Goal: Task Accomplishment & Management: Use online tool/utility

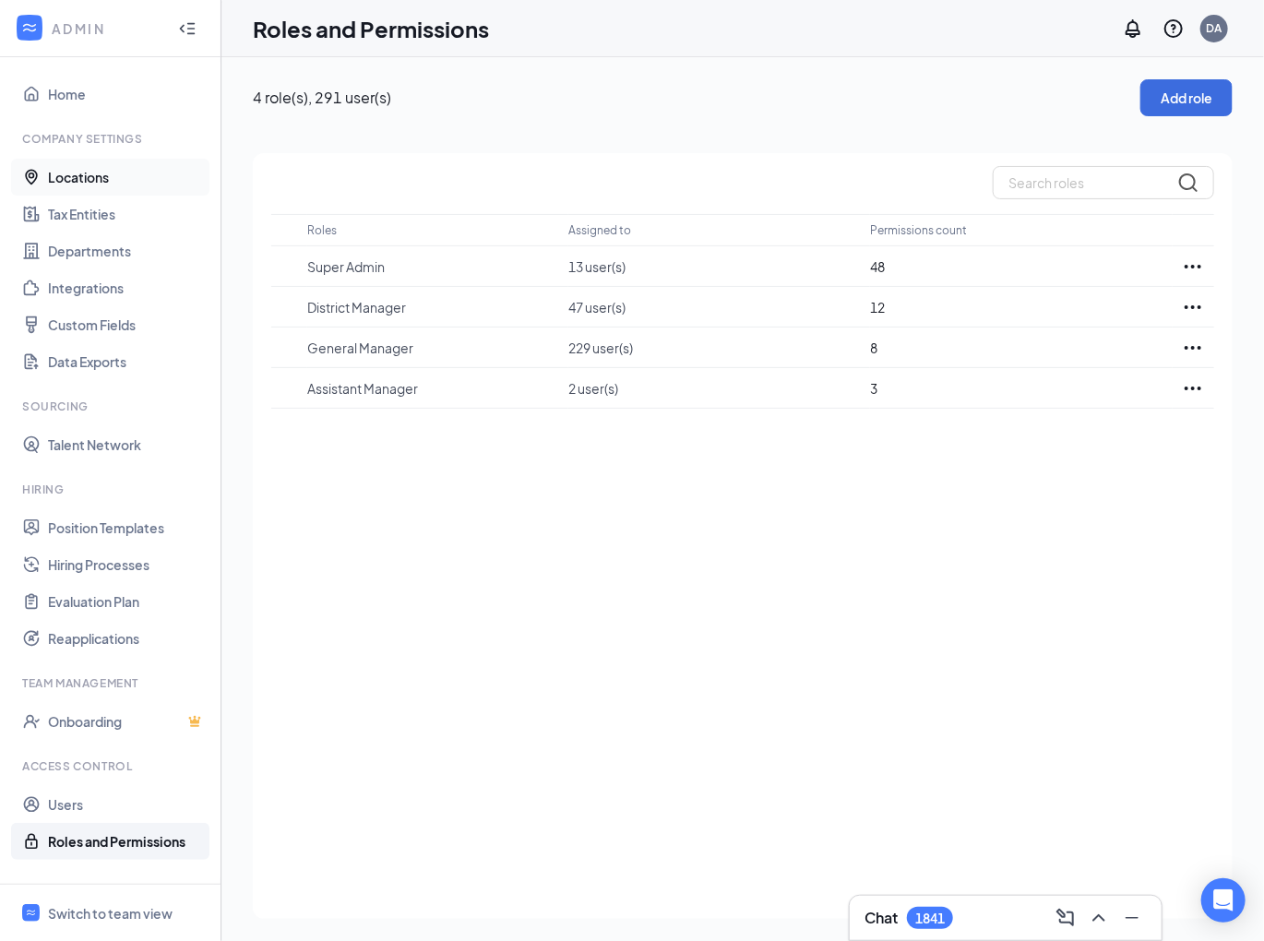
click at [96, 175] on link "Locations" at bounding box center [127, 177] width 158 height 37
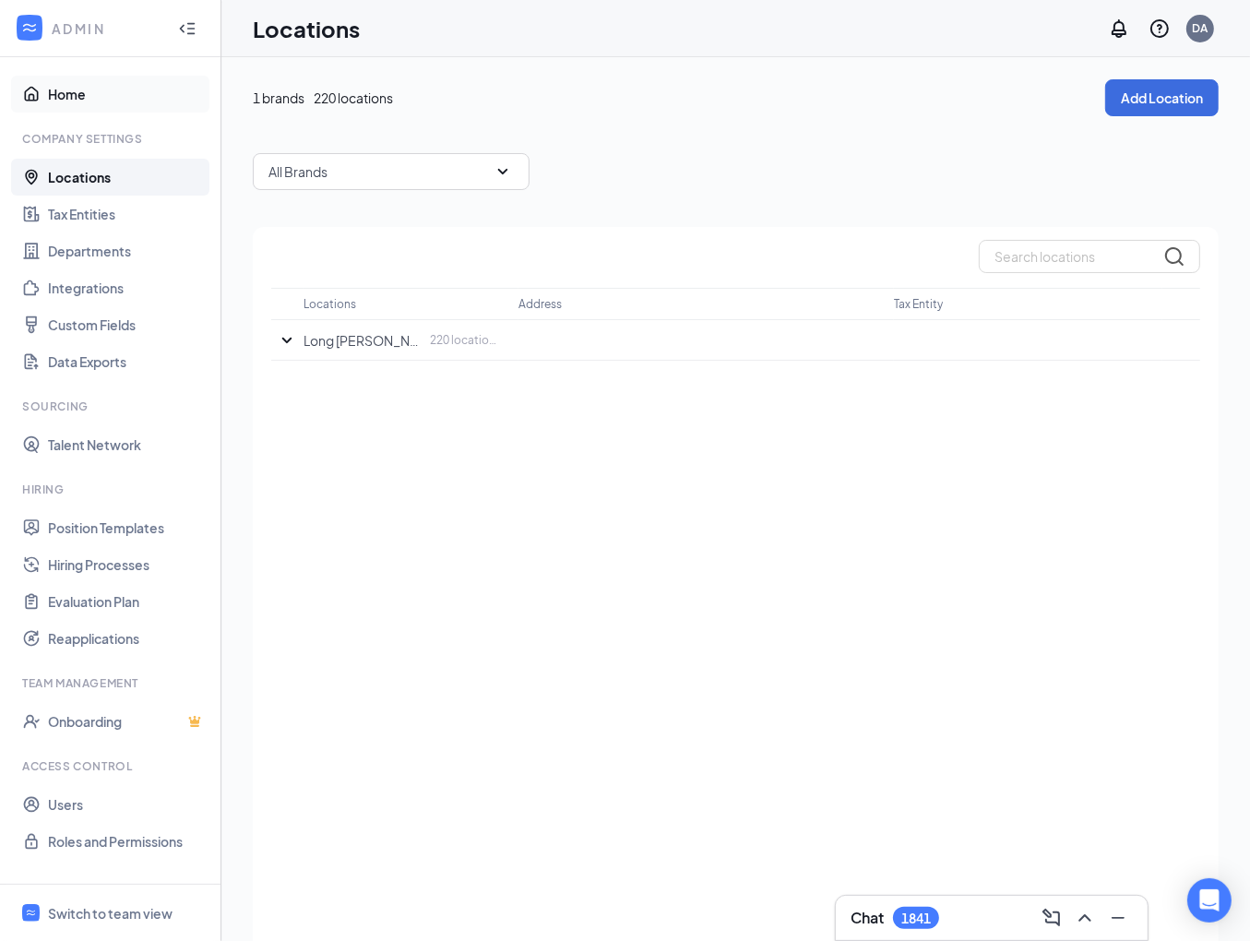
click at [50, 82] on link "Home" at bounding box center [127, 94] width 158 height 37
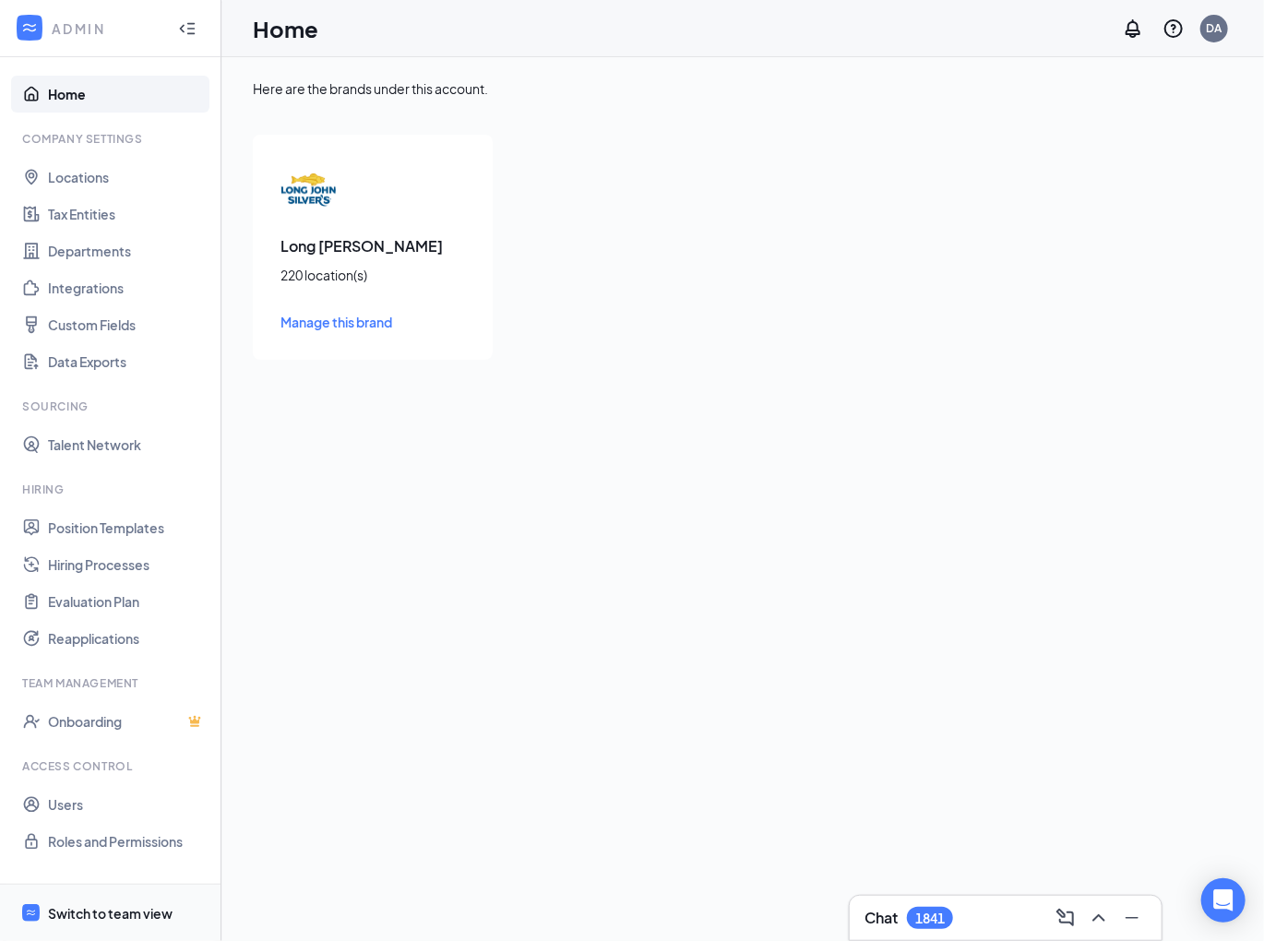
click at [92, 904] on div "Switch to team view" at bounding box center [110, 913] width 125 height 18
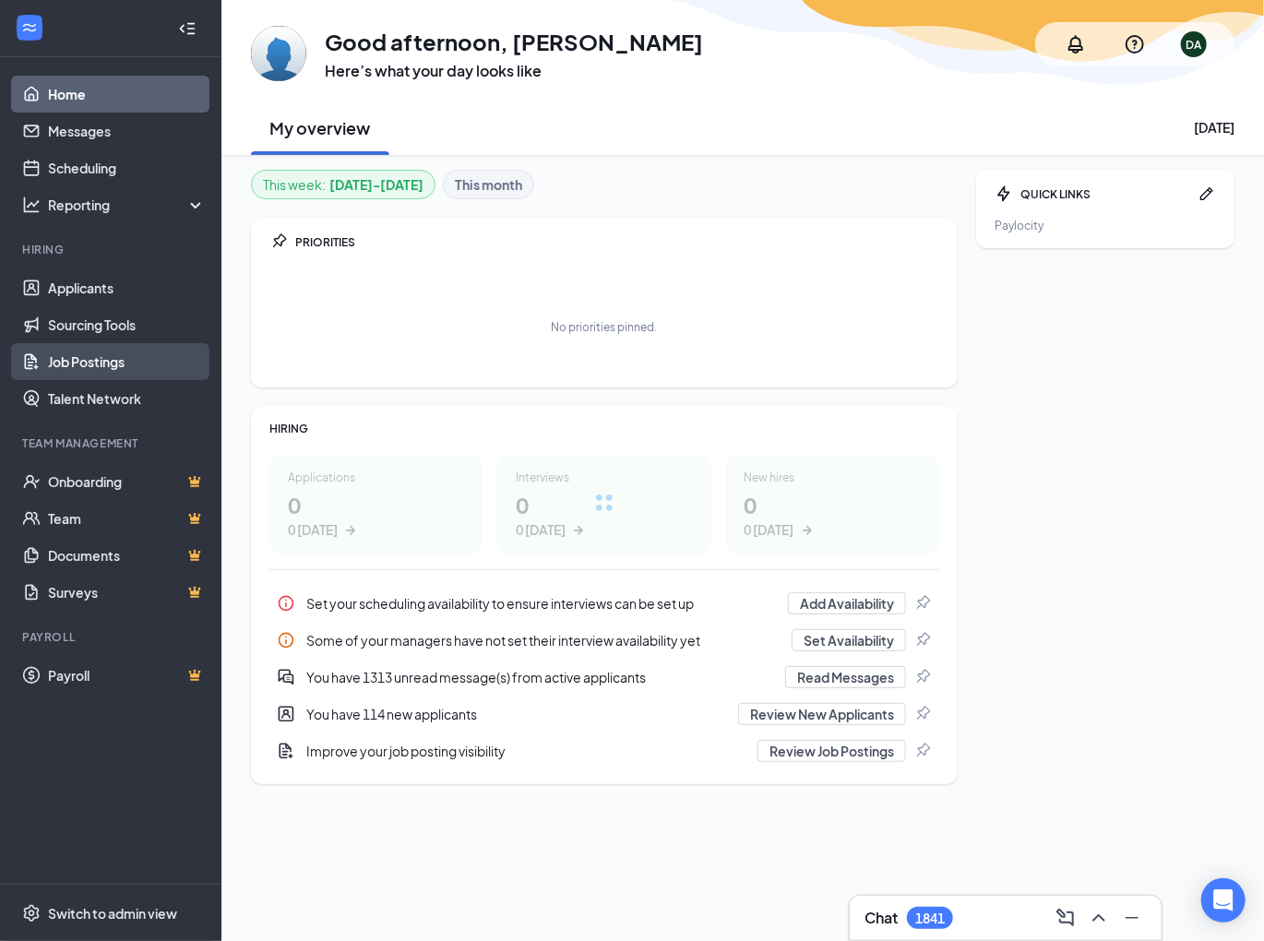
click at [78, 371] on link "Job Postings" at bounding box center [127, 361] width 158 height 37
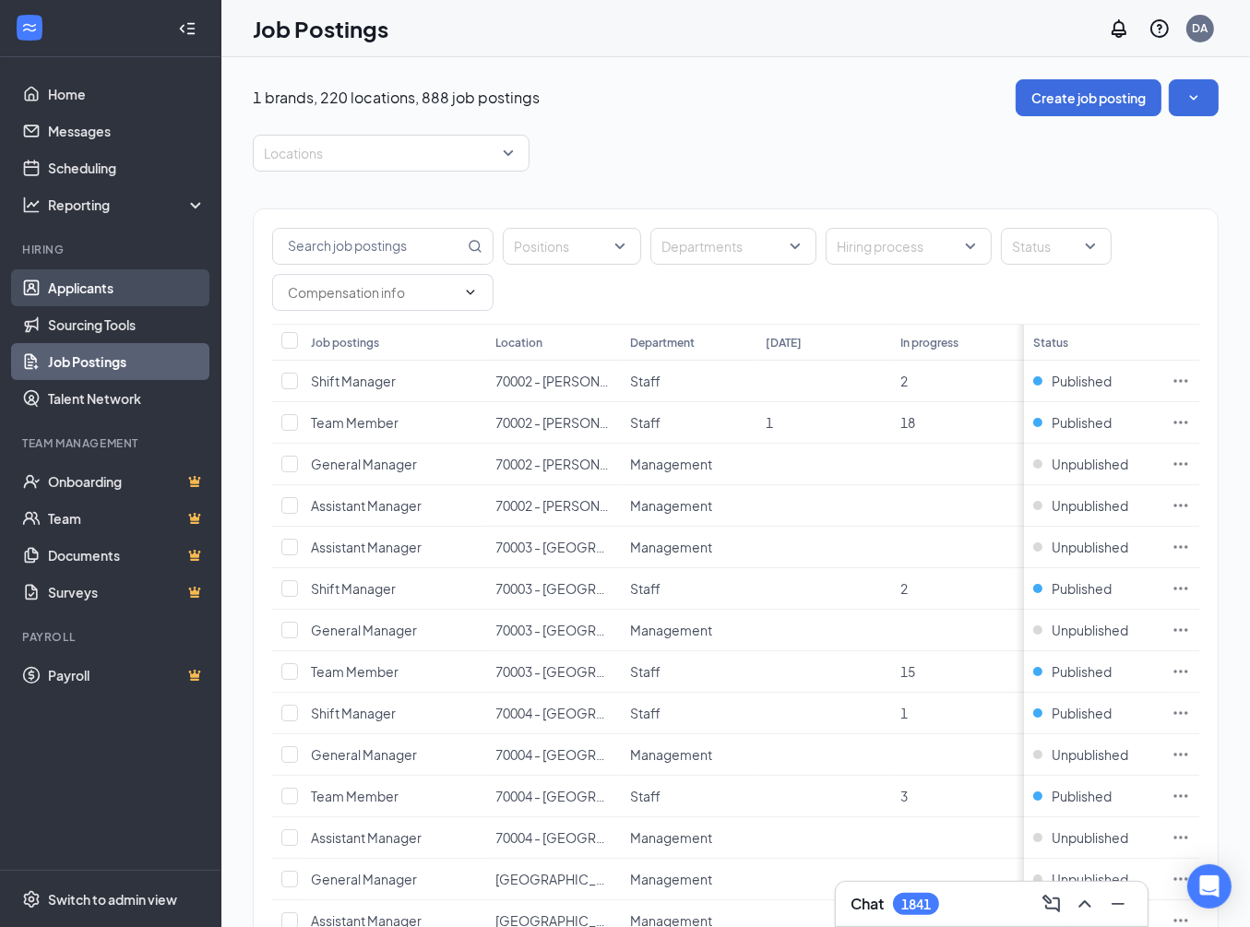
click at [102, 294] on link "Applicants" at bounding box center [127, 287] width 158 height 37
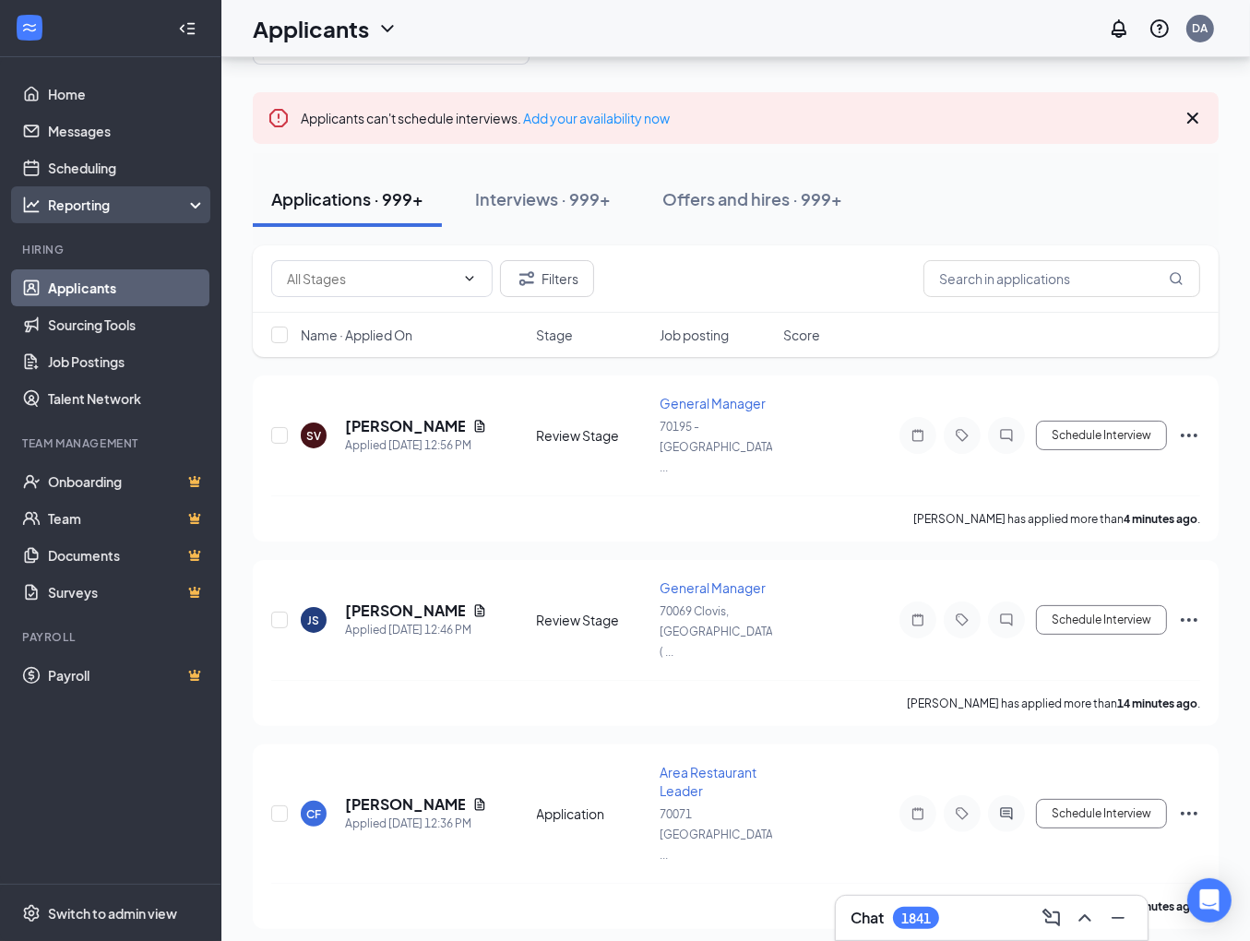
scroll to position [92, 0]
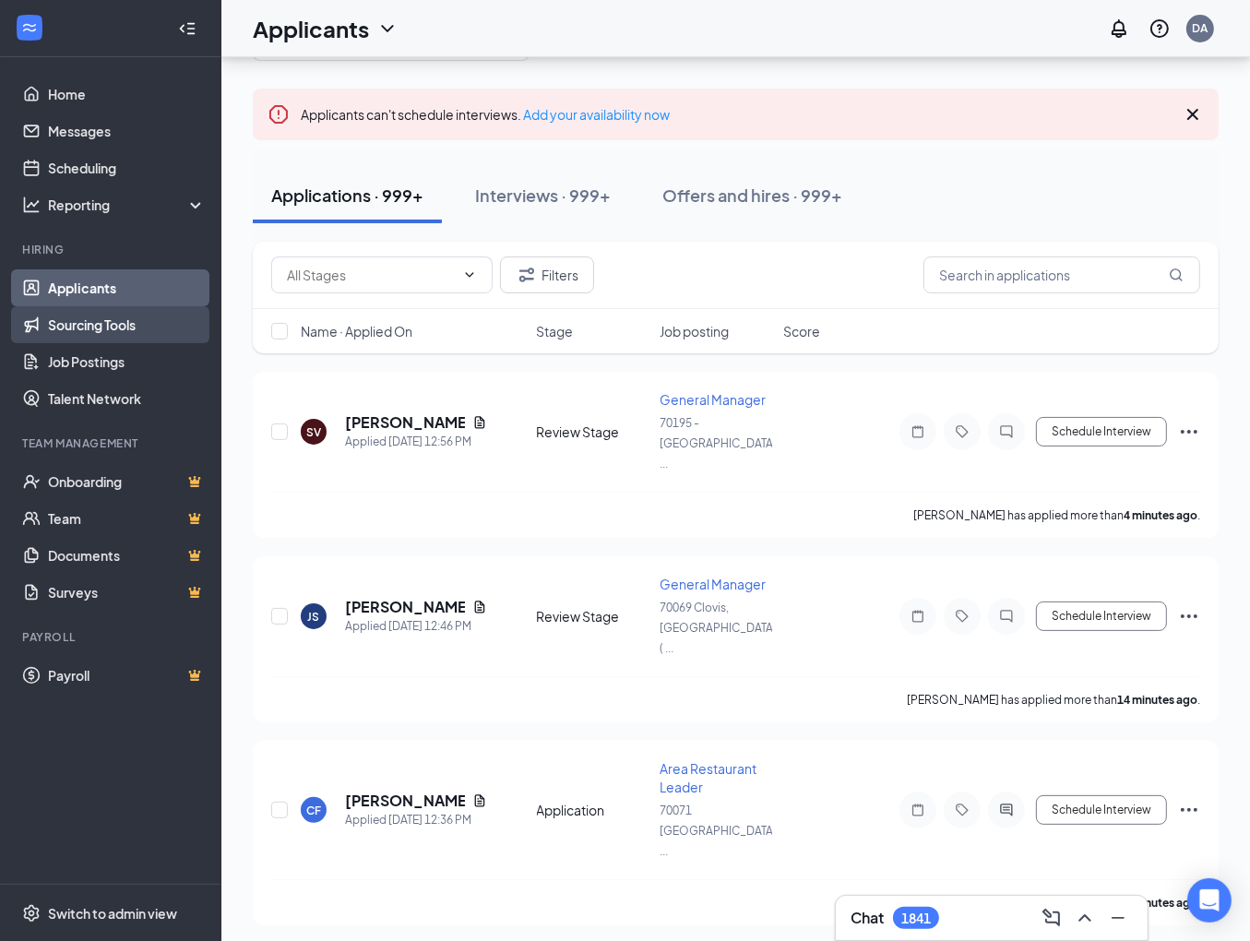
click at [66, 321] on link "Sourcing Tools" at bounding box center [127, 324] width 158 height 37
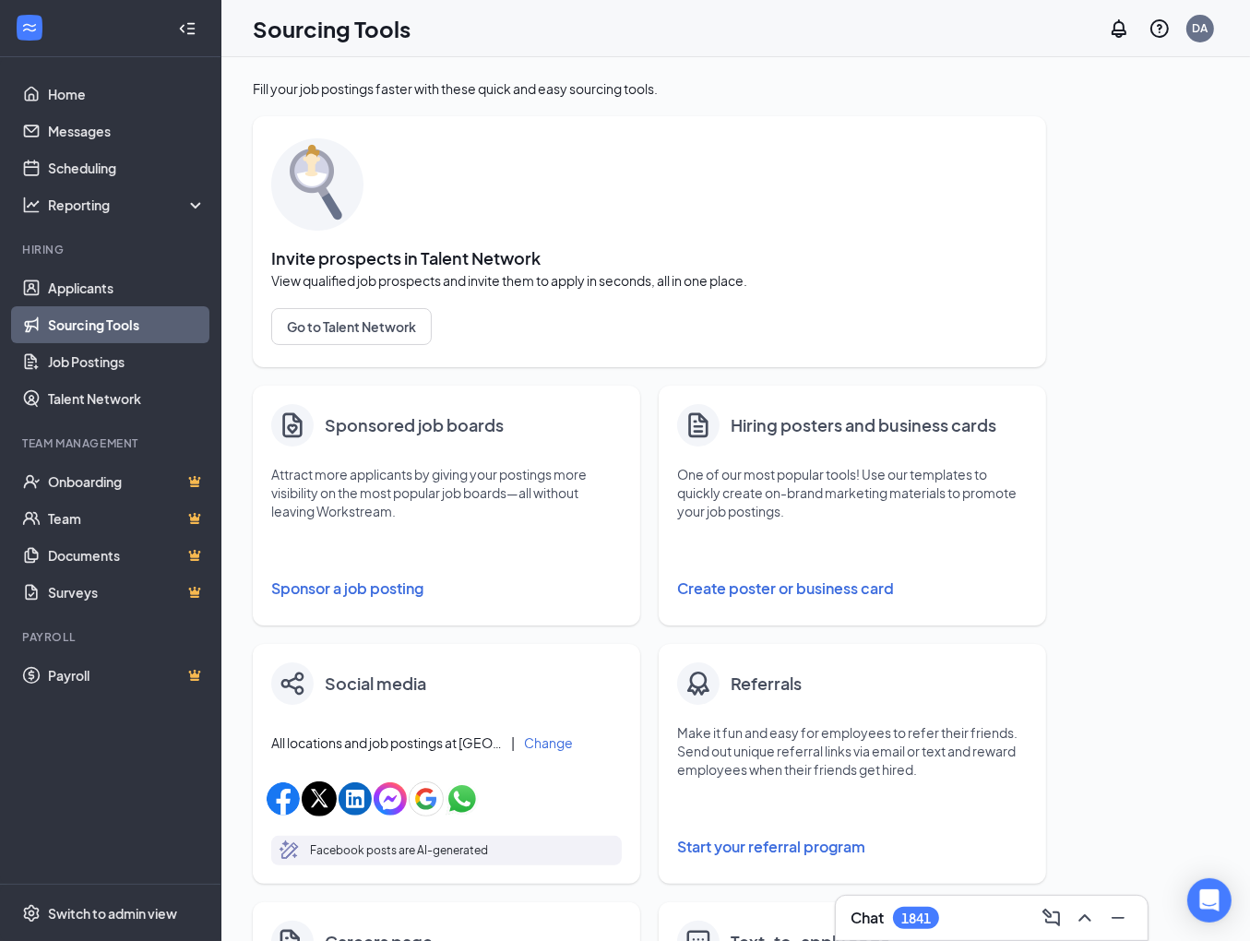
click at [375, 587] on button "Sponsor a job posting" at bounding box center [446, 588] width 351 height 37
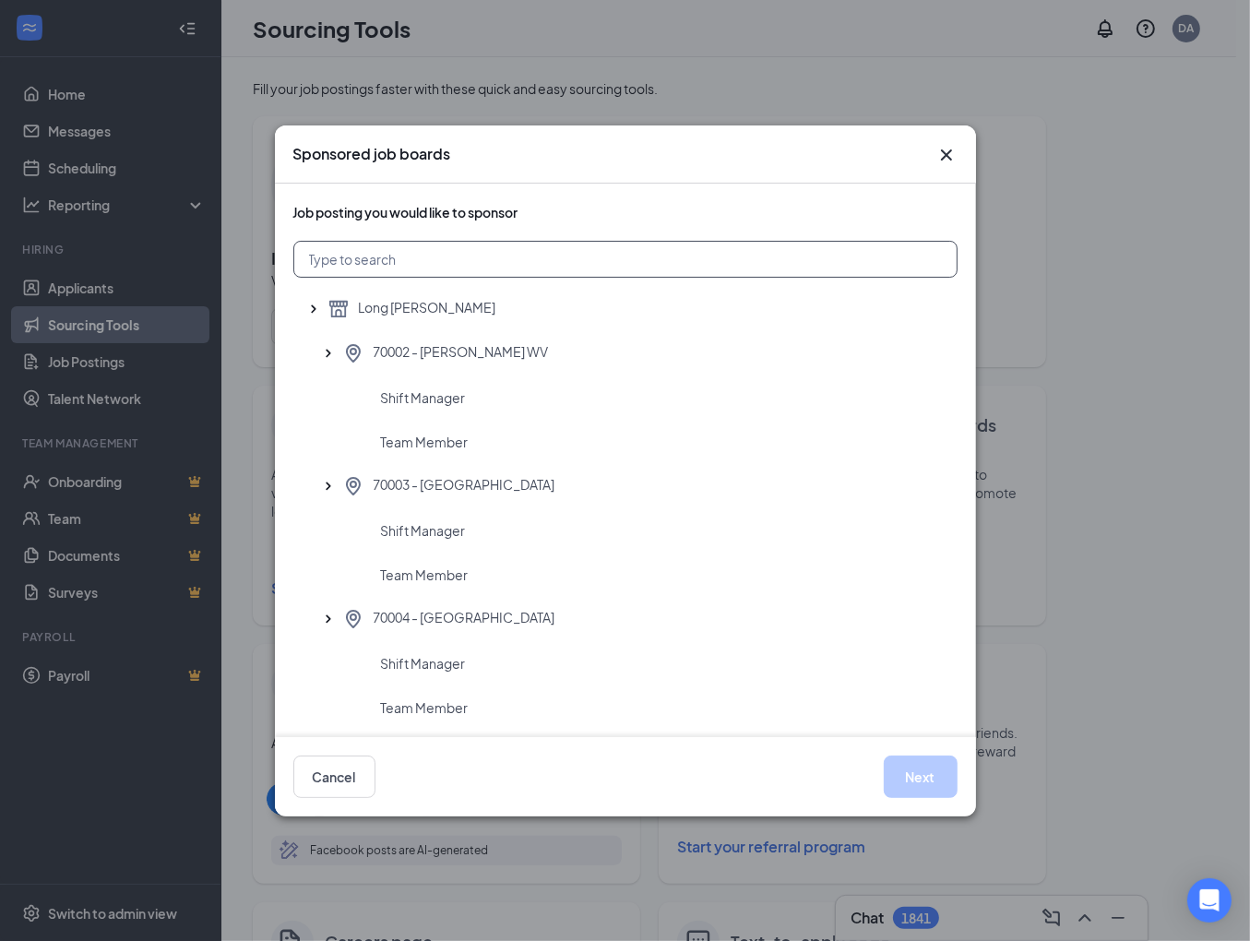
click at [390, 268] on input "text" at bounding box center [625, 259] width 664 height 37
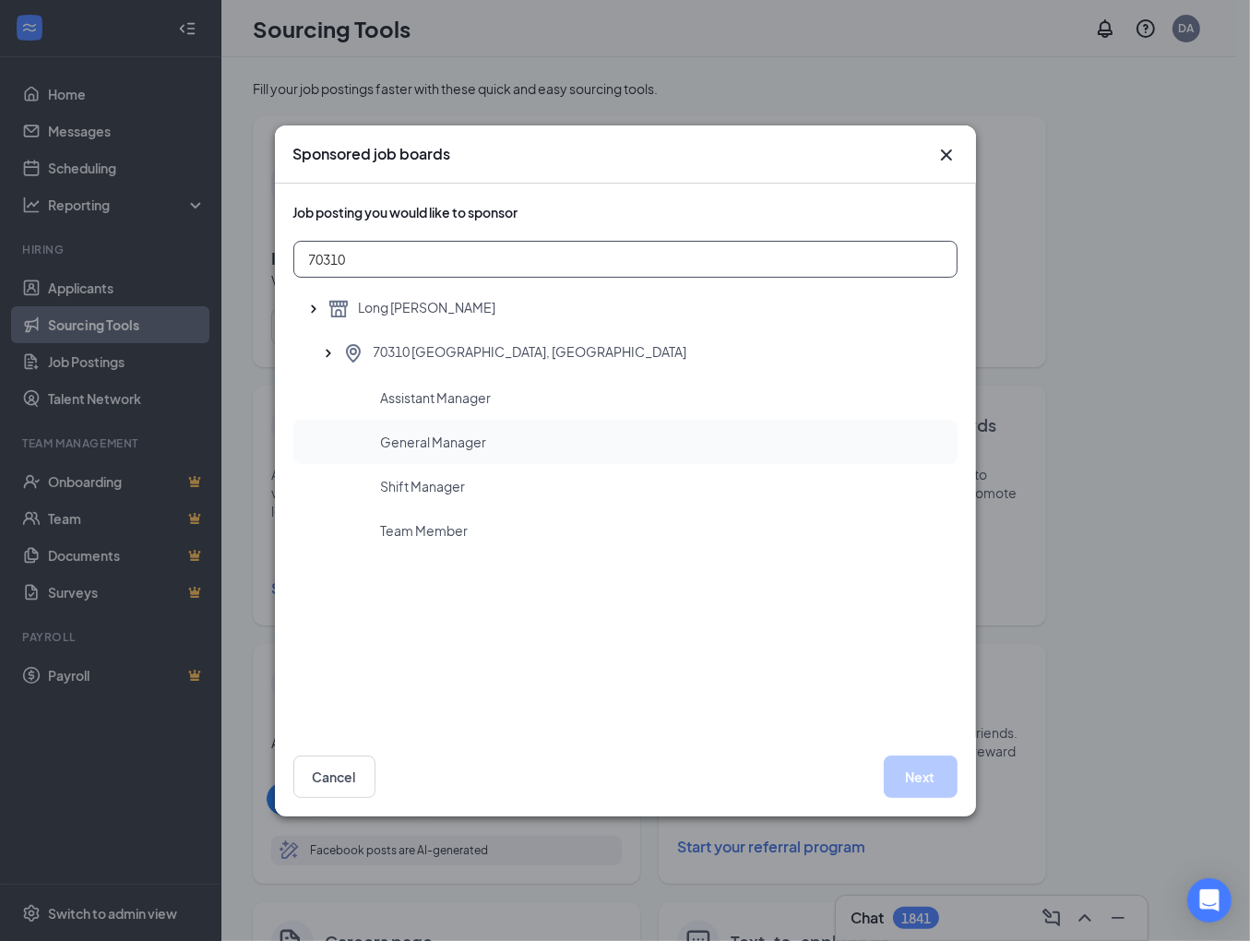
type input "70310"
click at [477, 430] on div "General Manager" at bounding box center [625, 442] width 664 height 44
click at [927, 771] on button "Next" at bounding box center [921, 777] width 74 height 42
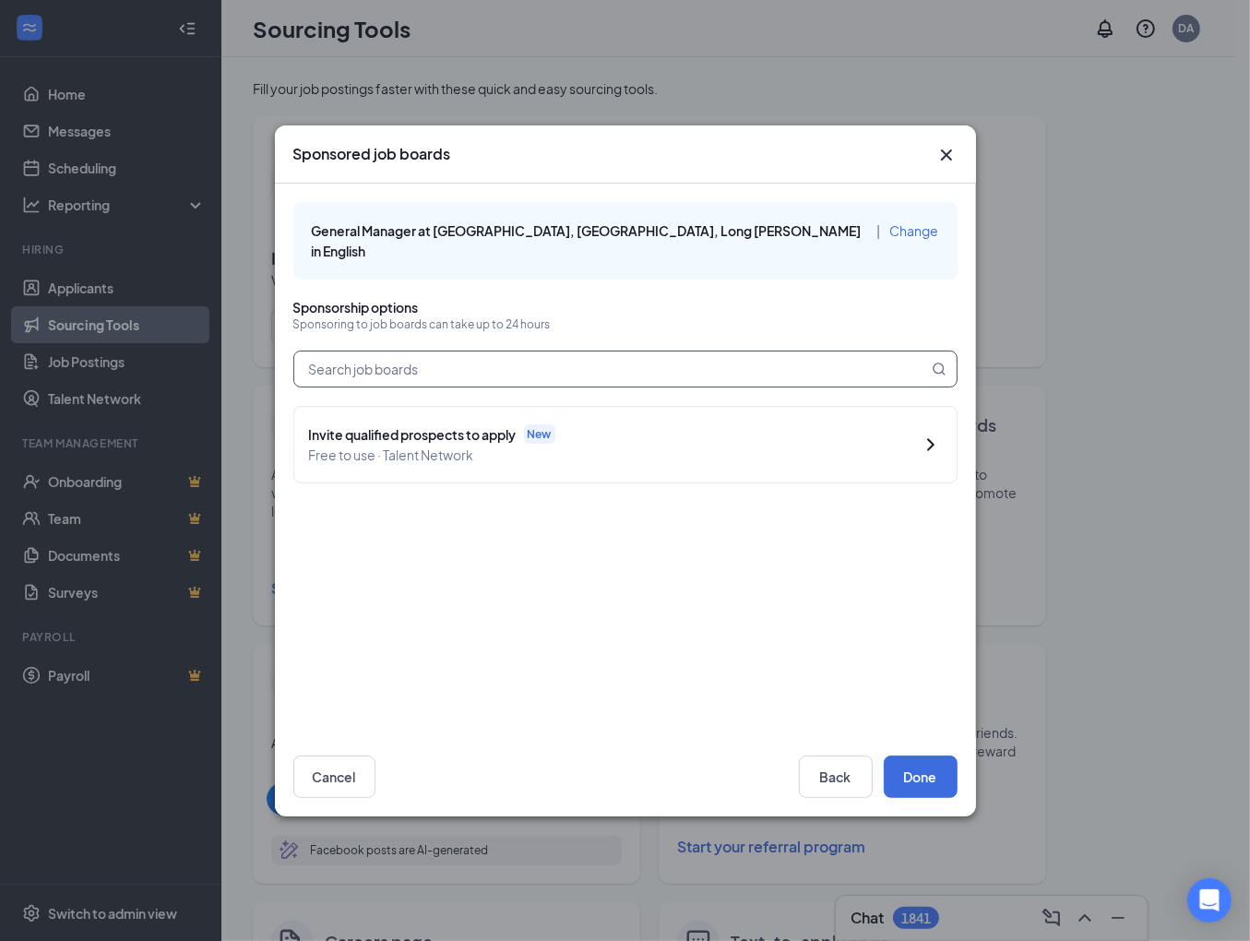
click at [388, 357] on input "text" at bounding box center [611, 369] width 634 height 35
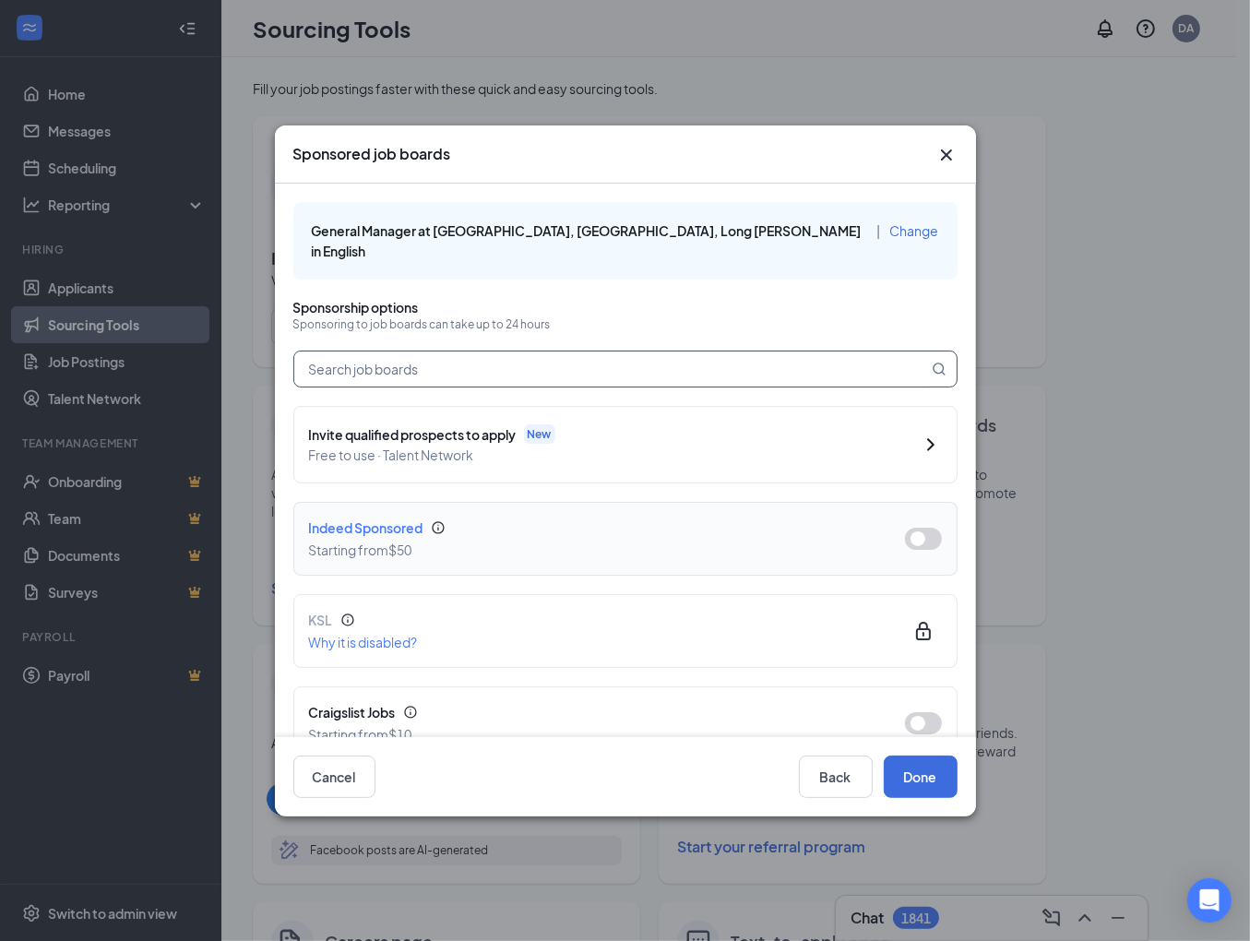
click at [919, 528] on button "button" at bounding box center [923, 539] width 37 height 22
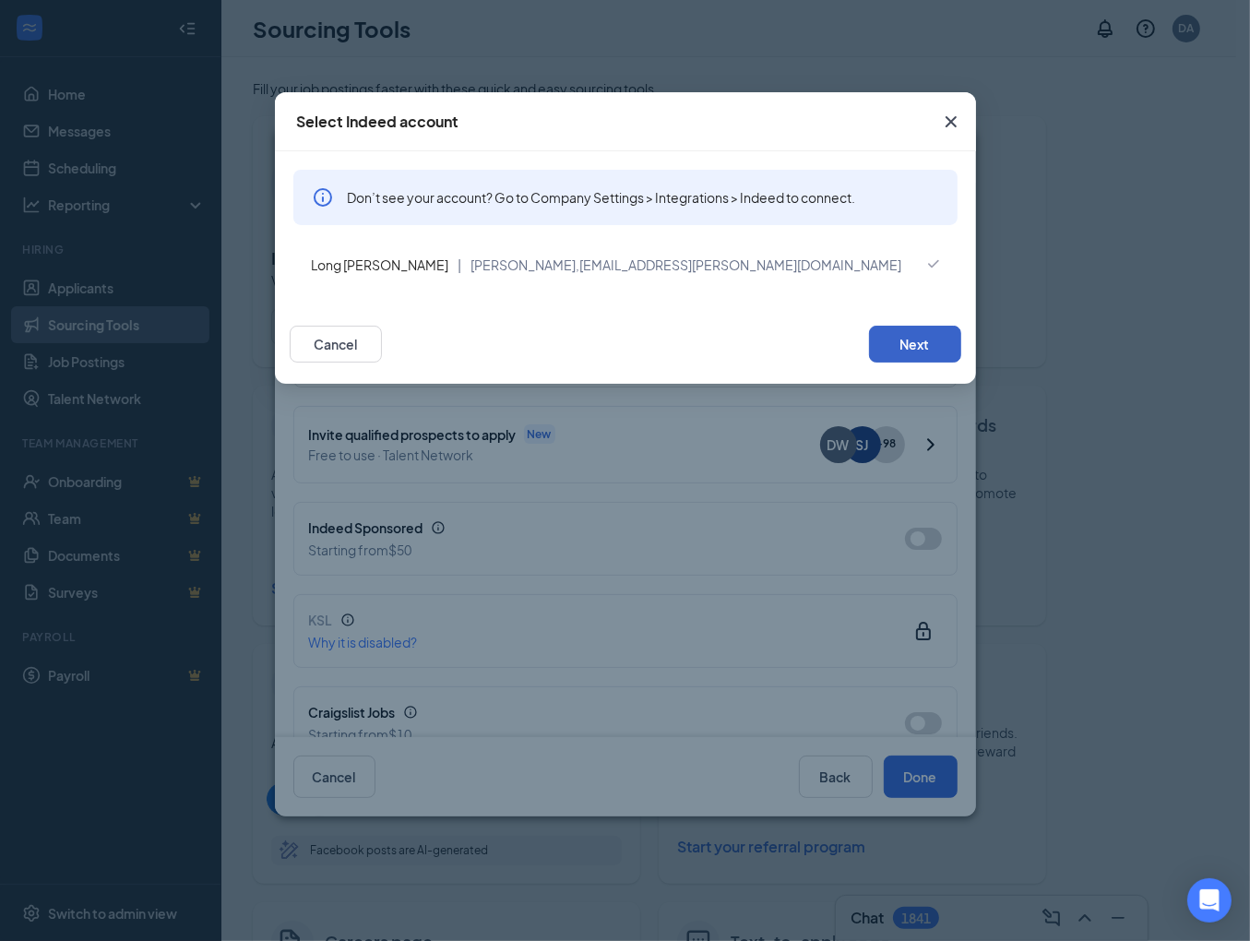
click at [895, 357] on button "Next" at bounding box center [915, 344] width 92 height 37
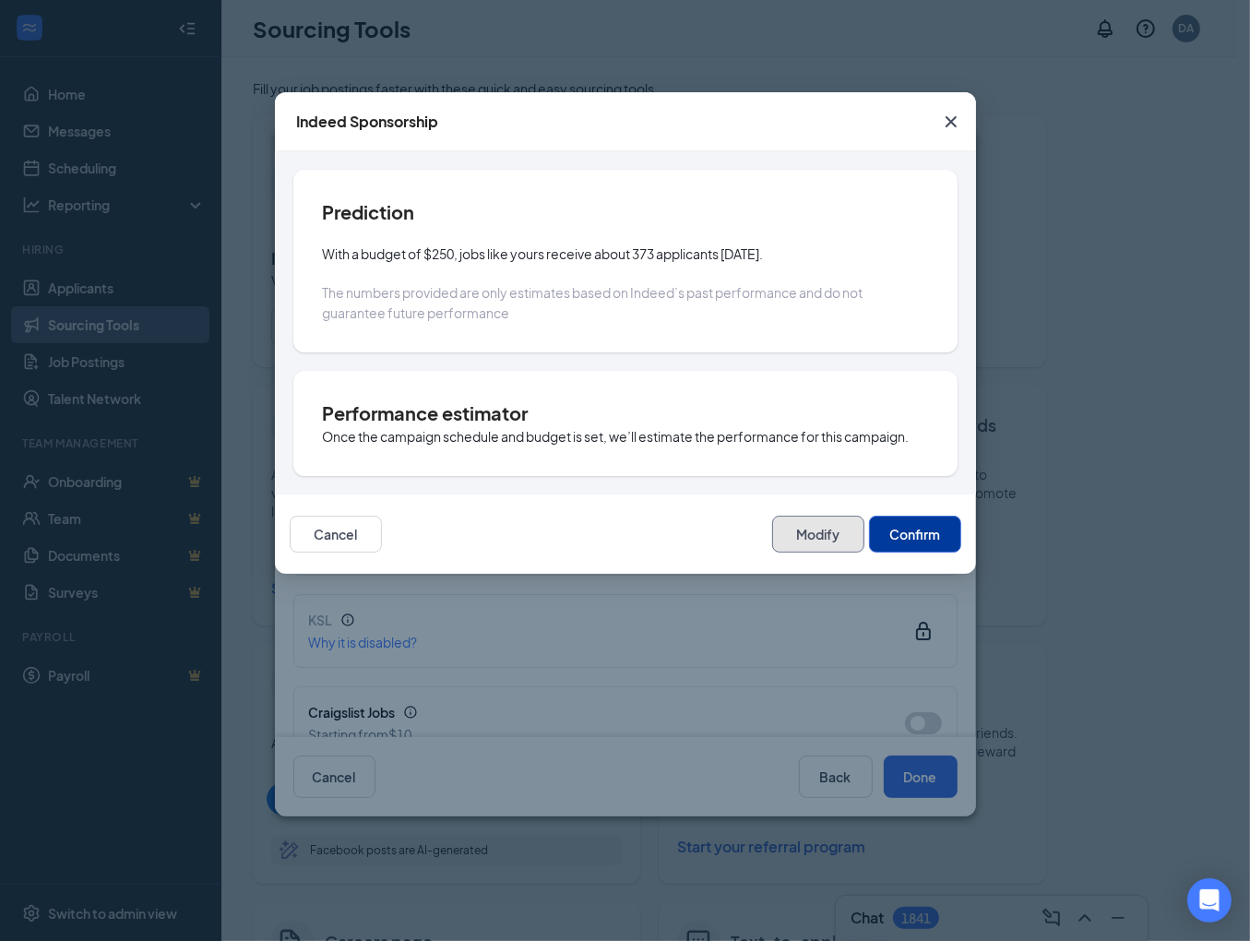
click at [830, 530] on button "Modify" at bounding box center [818, 534] width 92 height 37
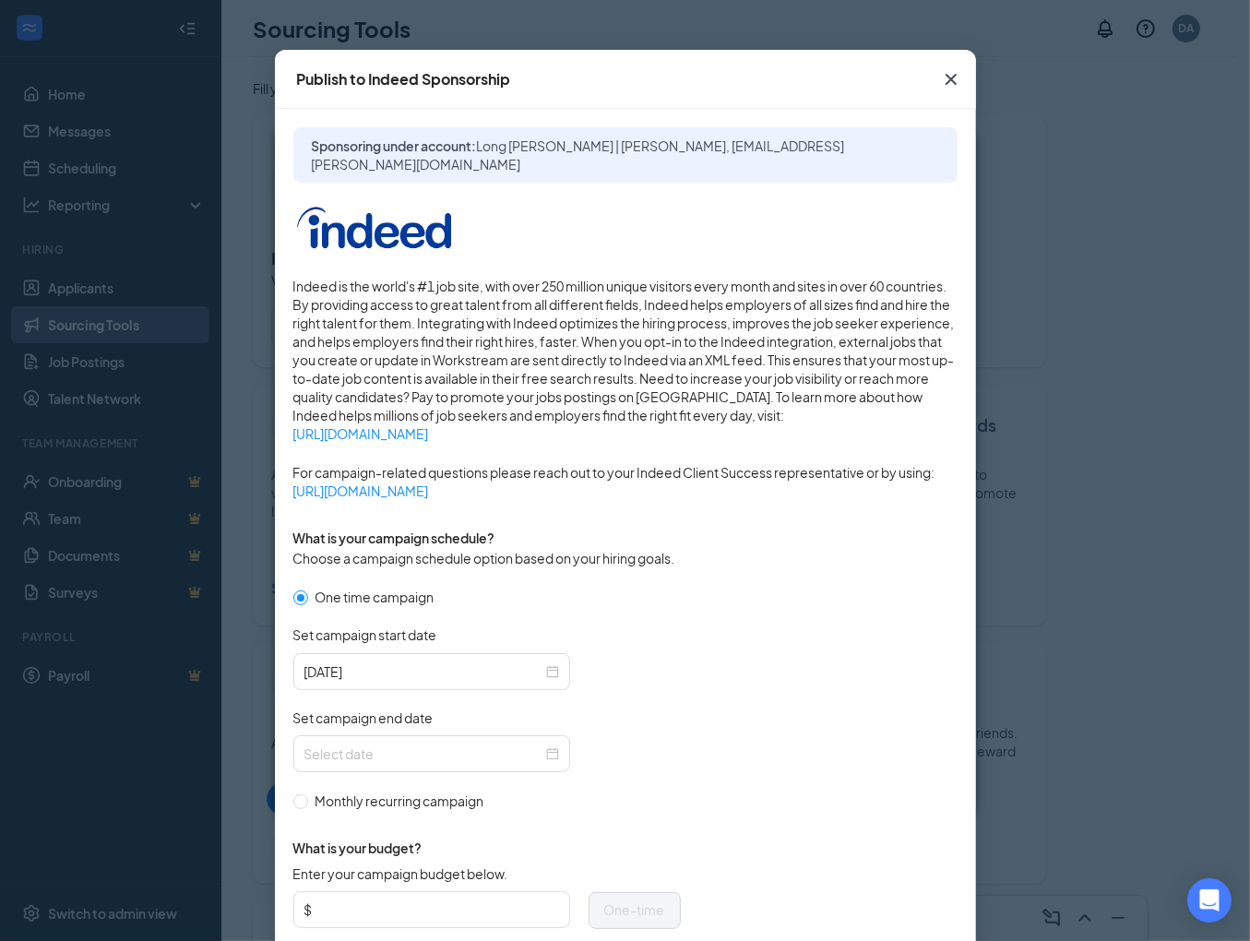
scroll to position [185, 0]
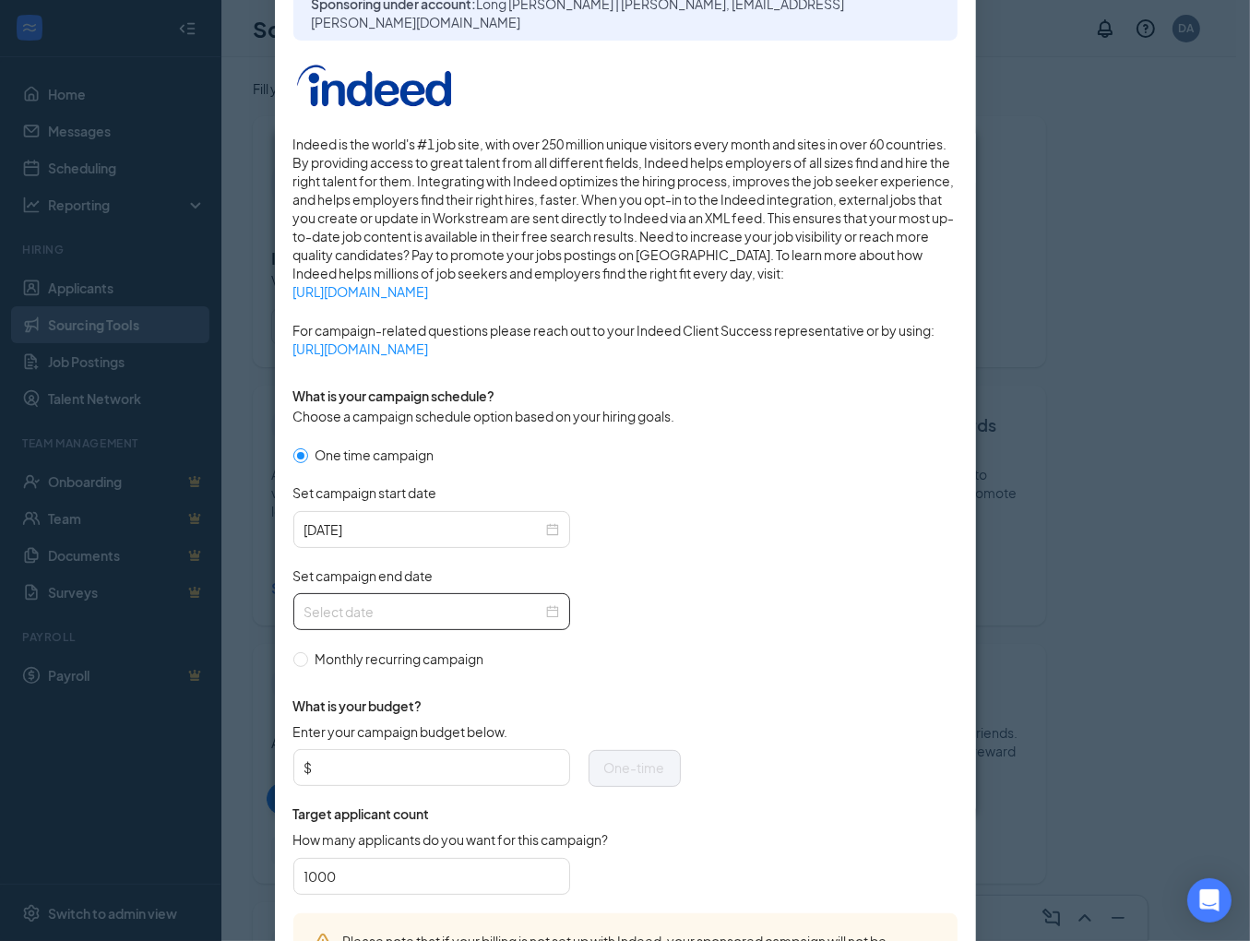
click at [550, 607] on div at bounding box center [432, 612] width 255 height 20
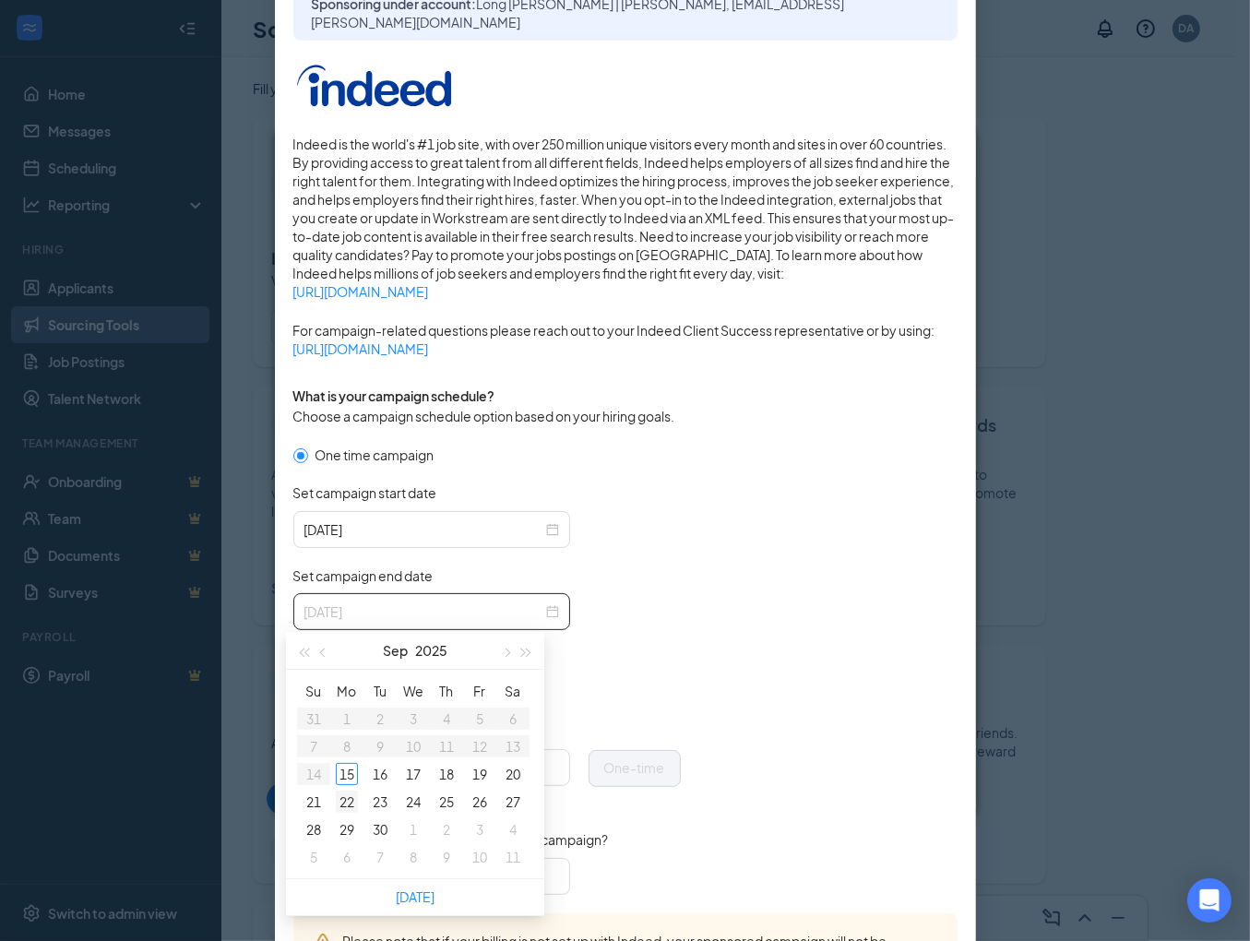
type input "[DATE]"
click at [344, 801] on div "22" at bounding box center [347, 802] width 22 height 22
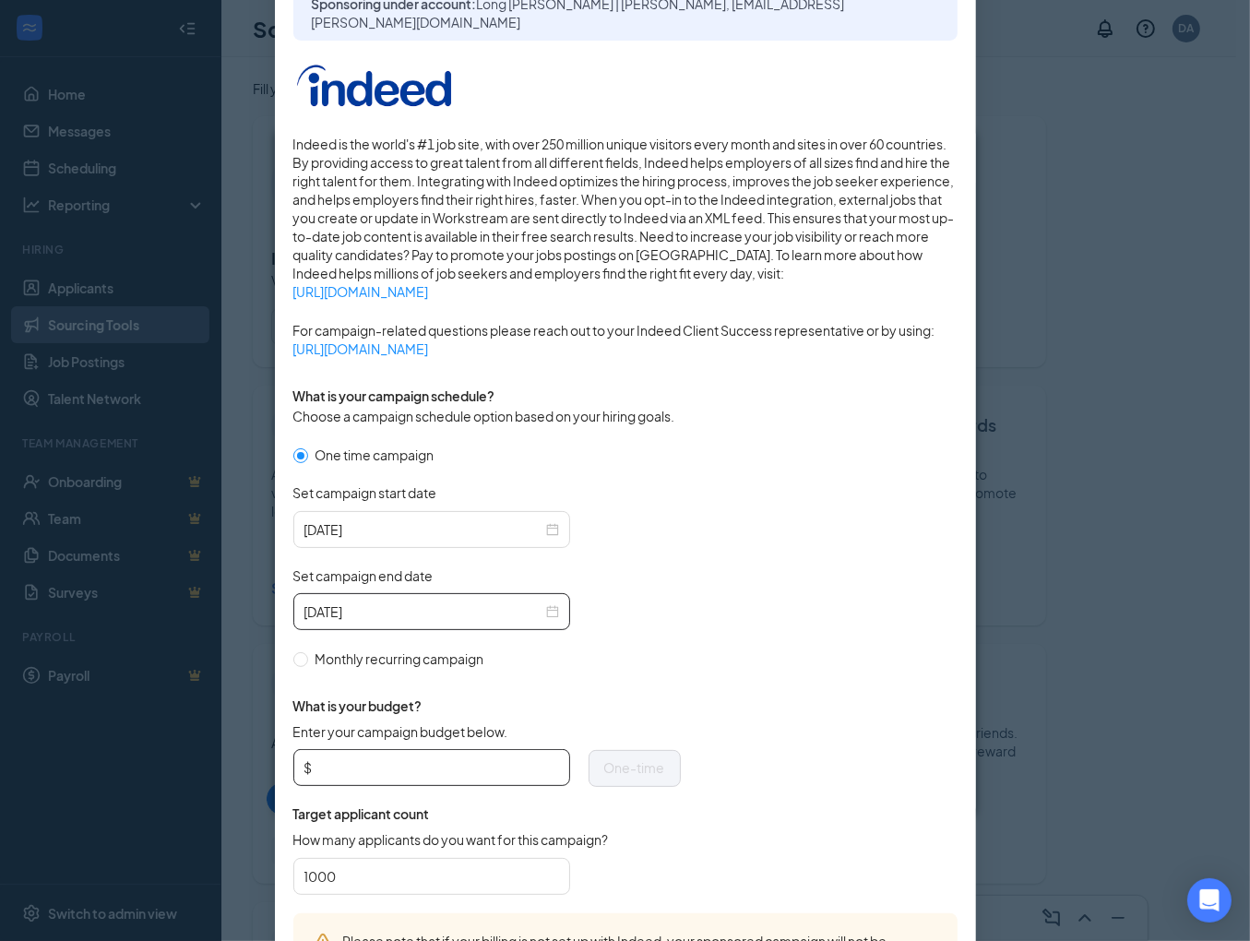
click at [320, 773] on input "Enter your campaign budget below." at bounding box center [438, 768] width 243 height 28
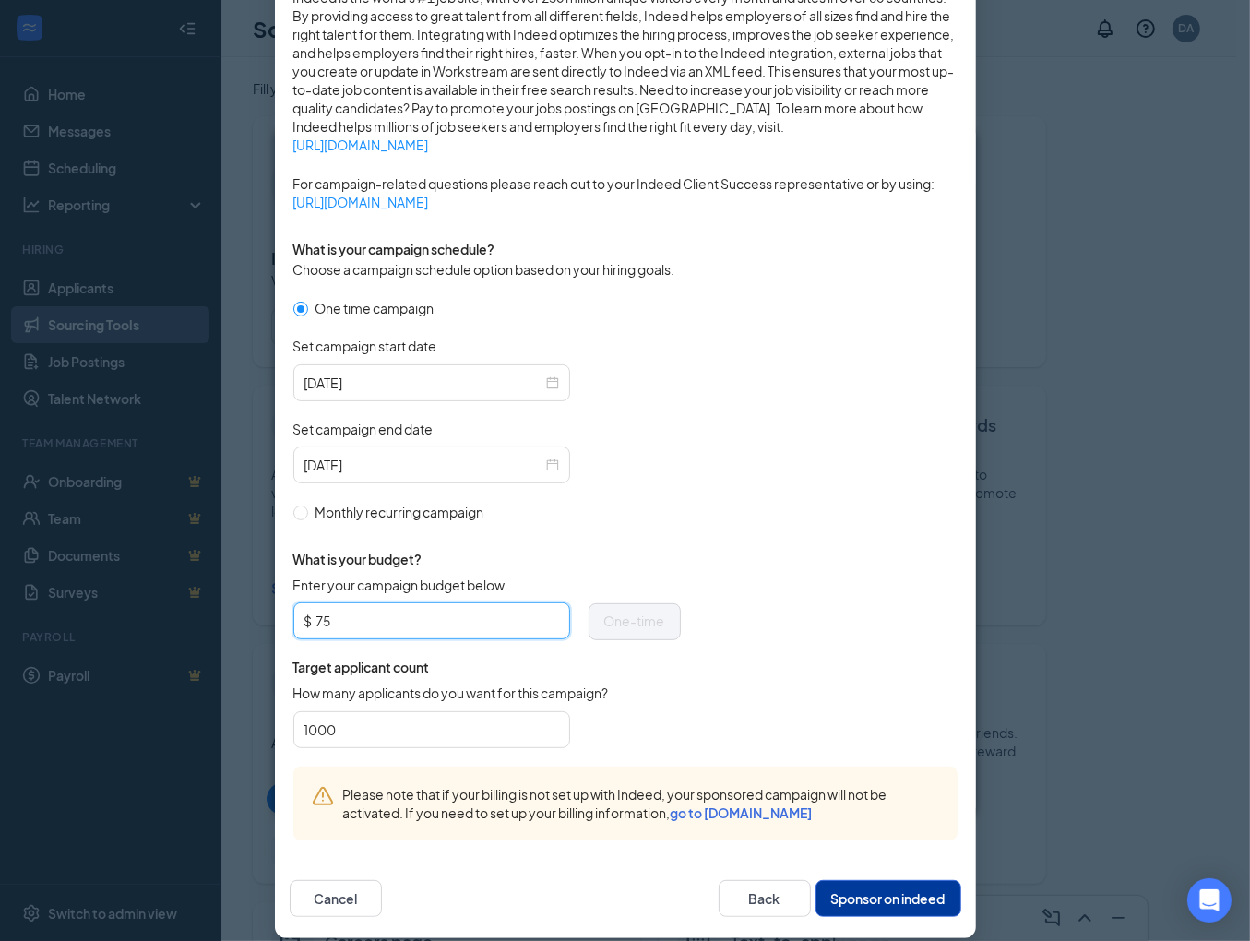
scroll to position [347, 0]
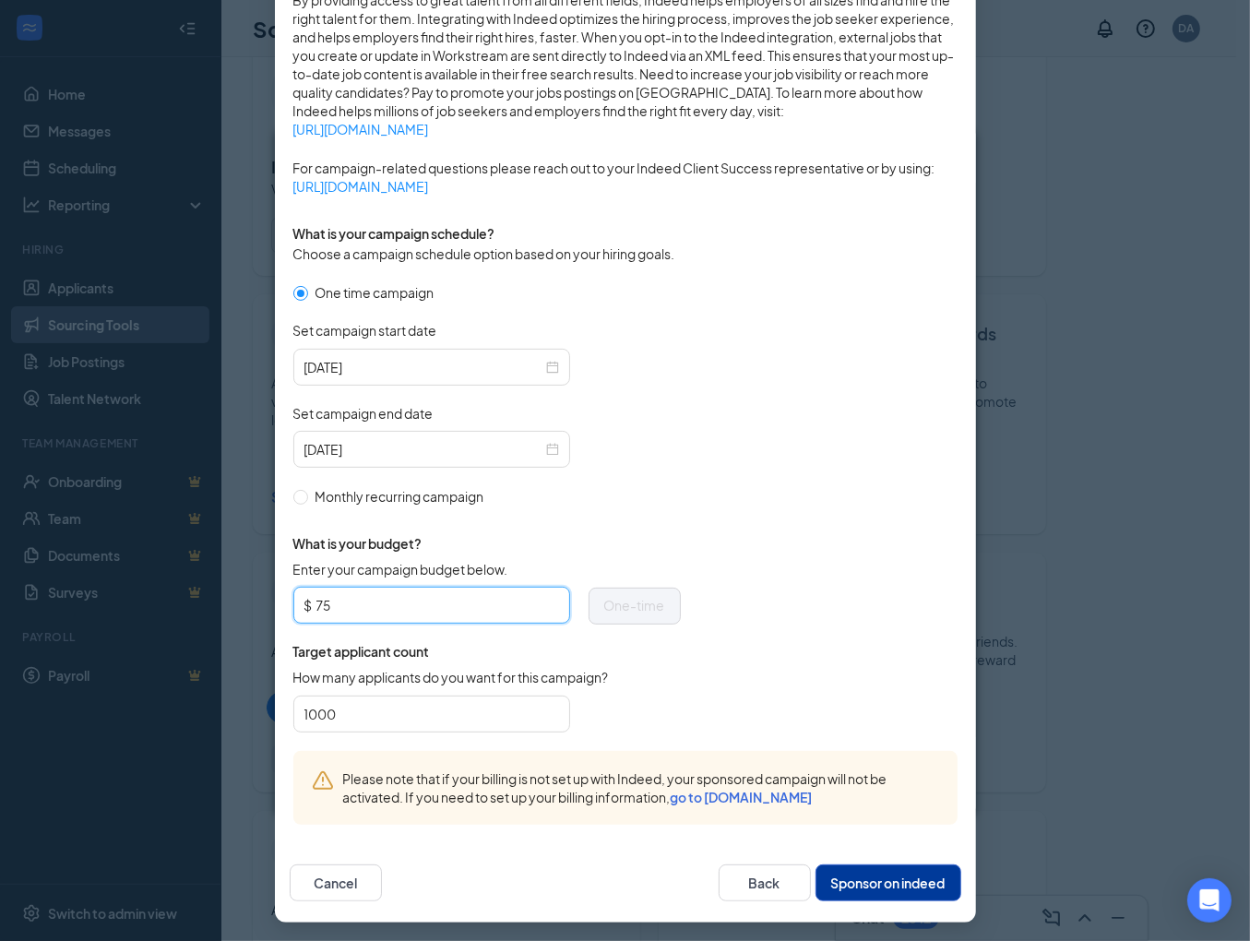
type input "75"
click at [852, 891] on button "Sponsor on indeed" at bounding box center [889, 883] width 146 height 37
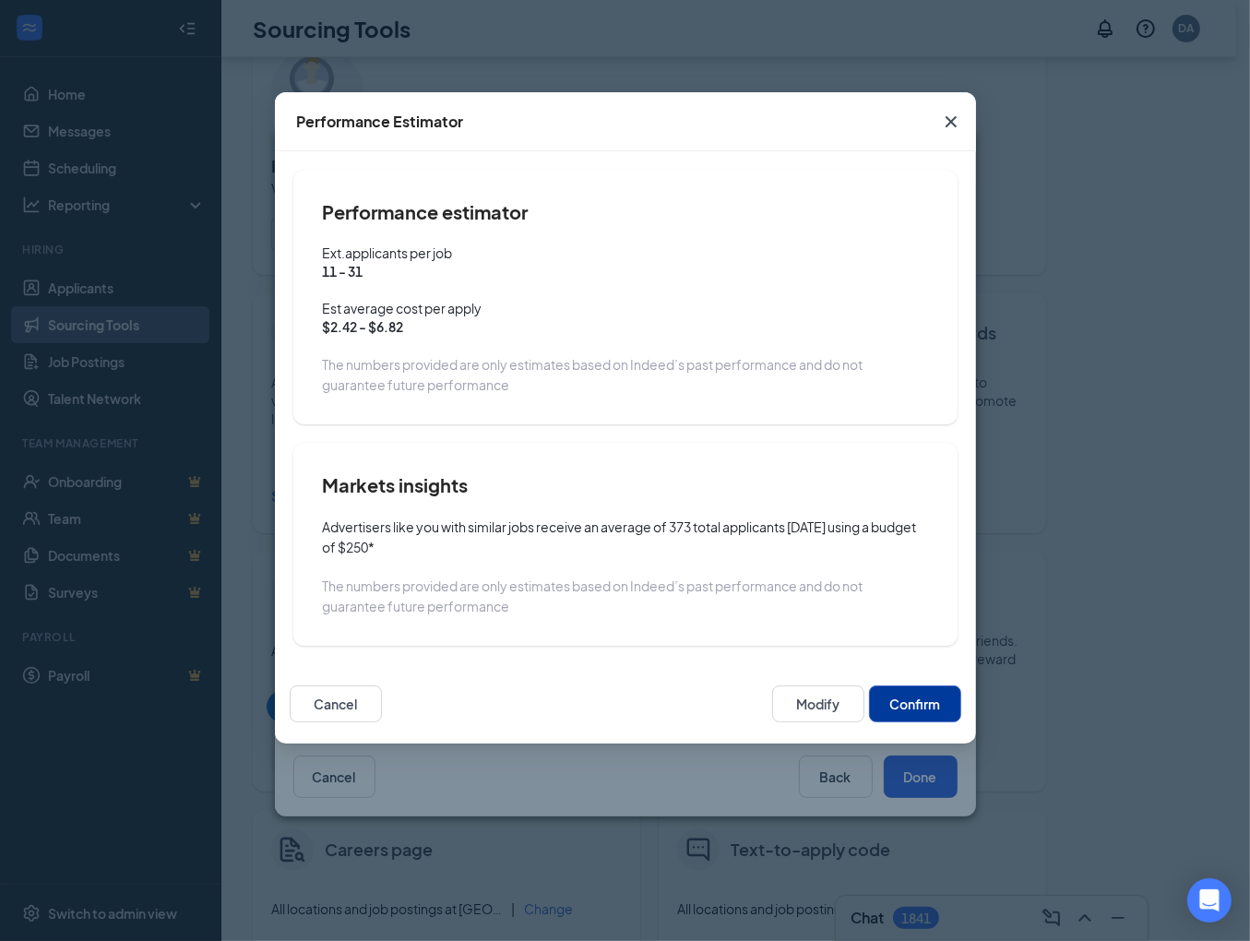
click at [908, 704] on button "Confirm" at bounding box center [915, 704] width 92 height 37
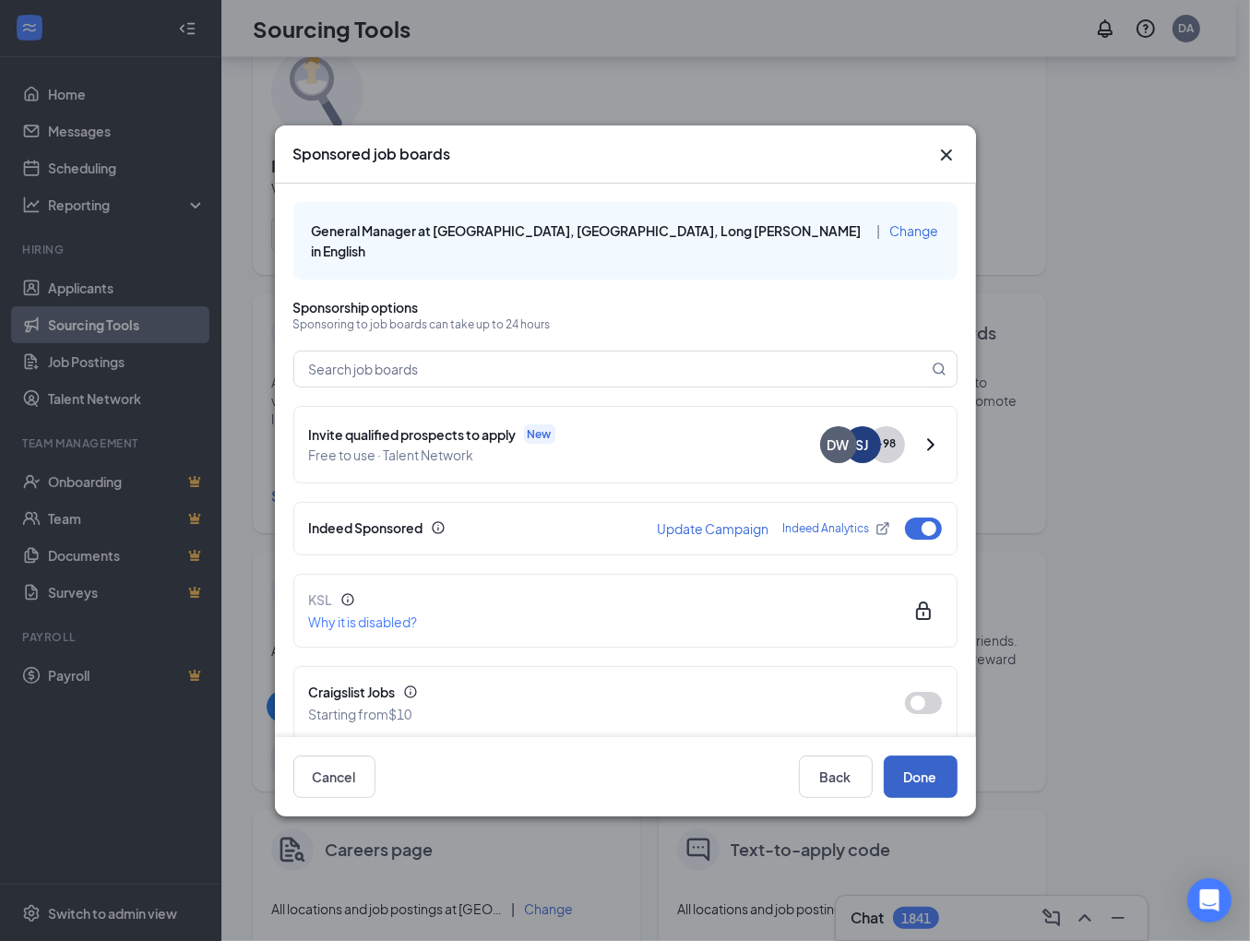
click at [915, 782] on button "Done" at bounding box center [921, 777] width 74 height 42
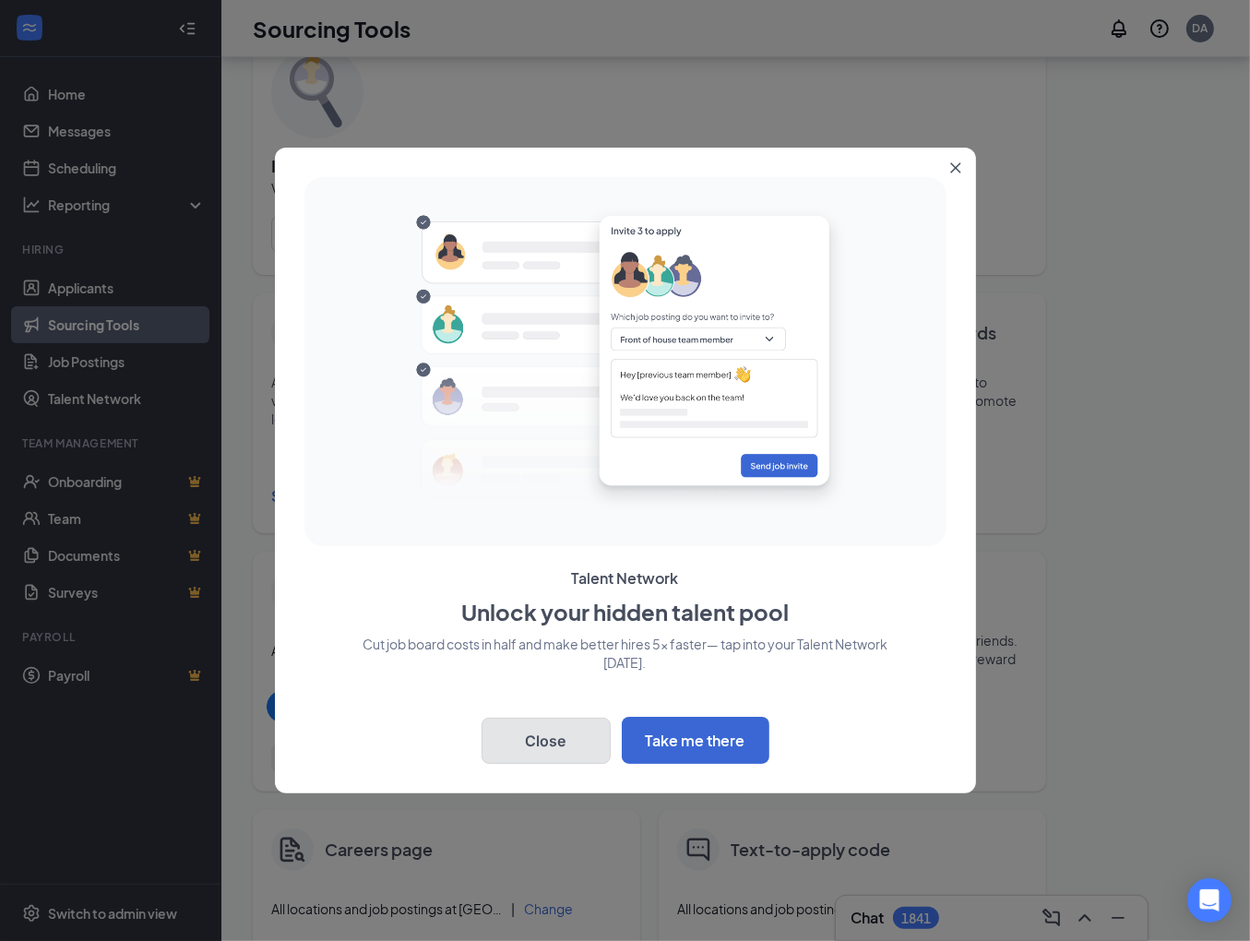
click at [576, 741] on button "Close" at bounding box center [546, 741] width 129 height 46
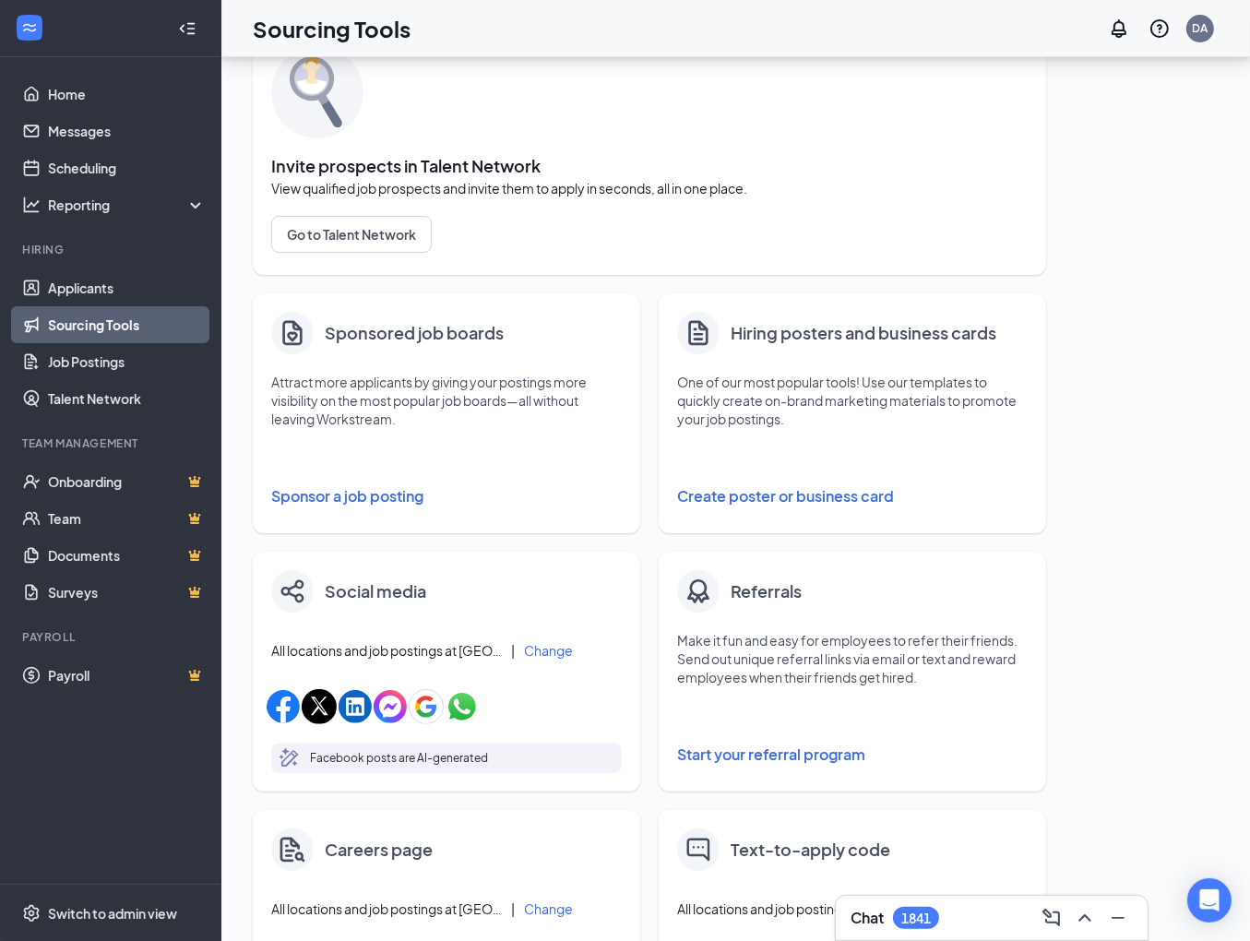
click at [391, 489] on button "Sponsor a job posting" at bounding box center [446, 496] width 351 height 37
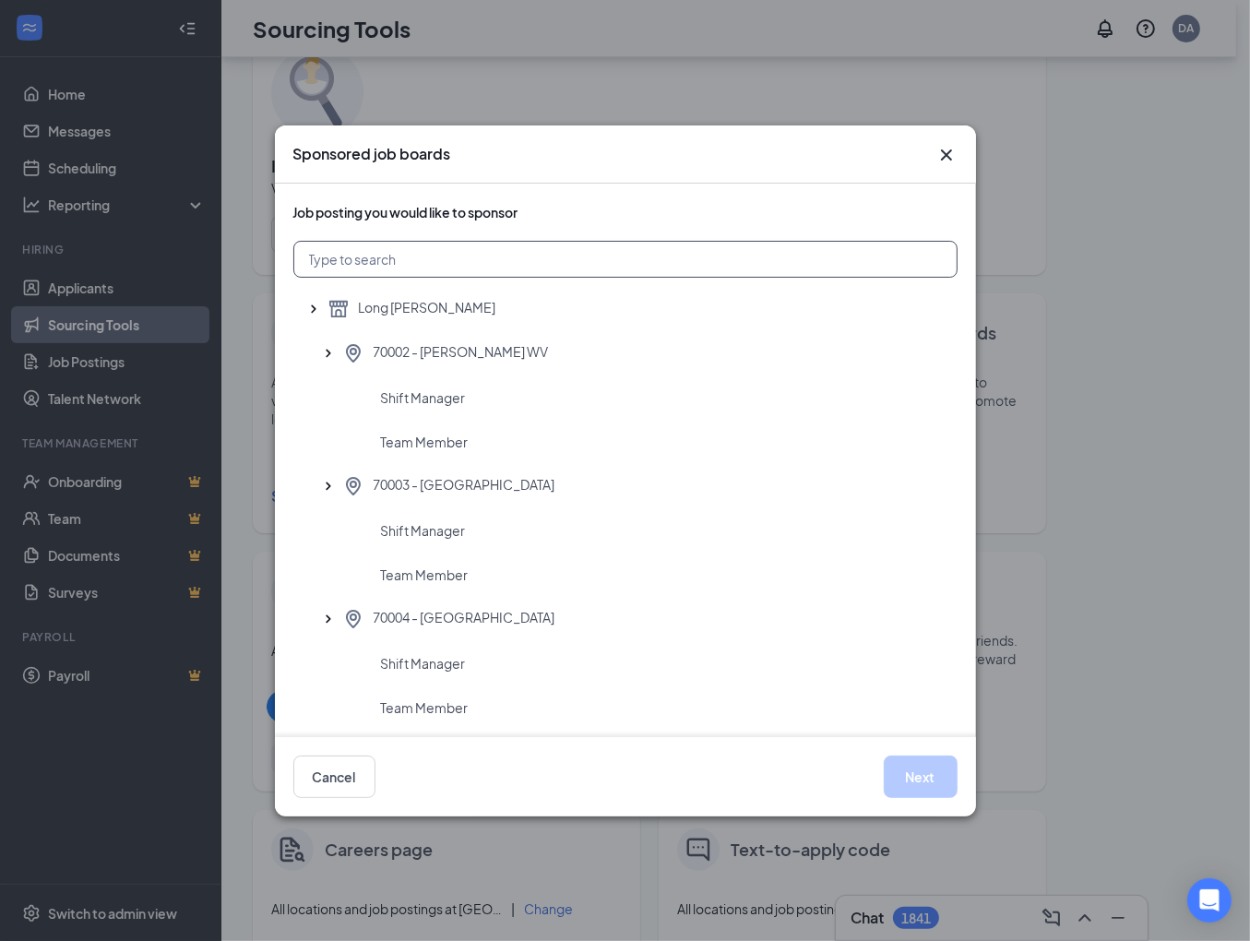
click at [411, 249] on input "text" at bounding box center [625, 259] width 664 height 37
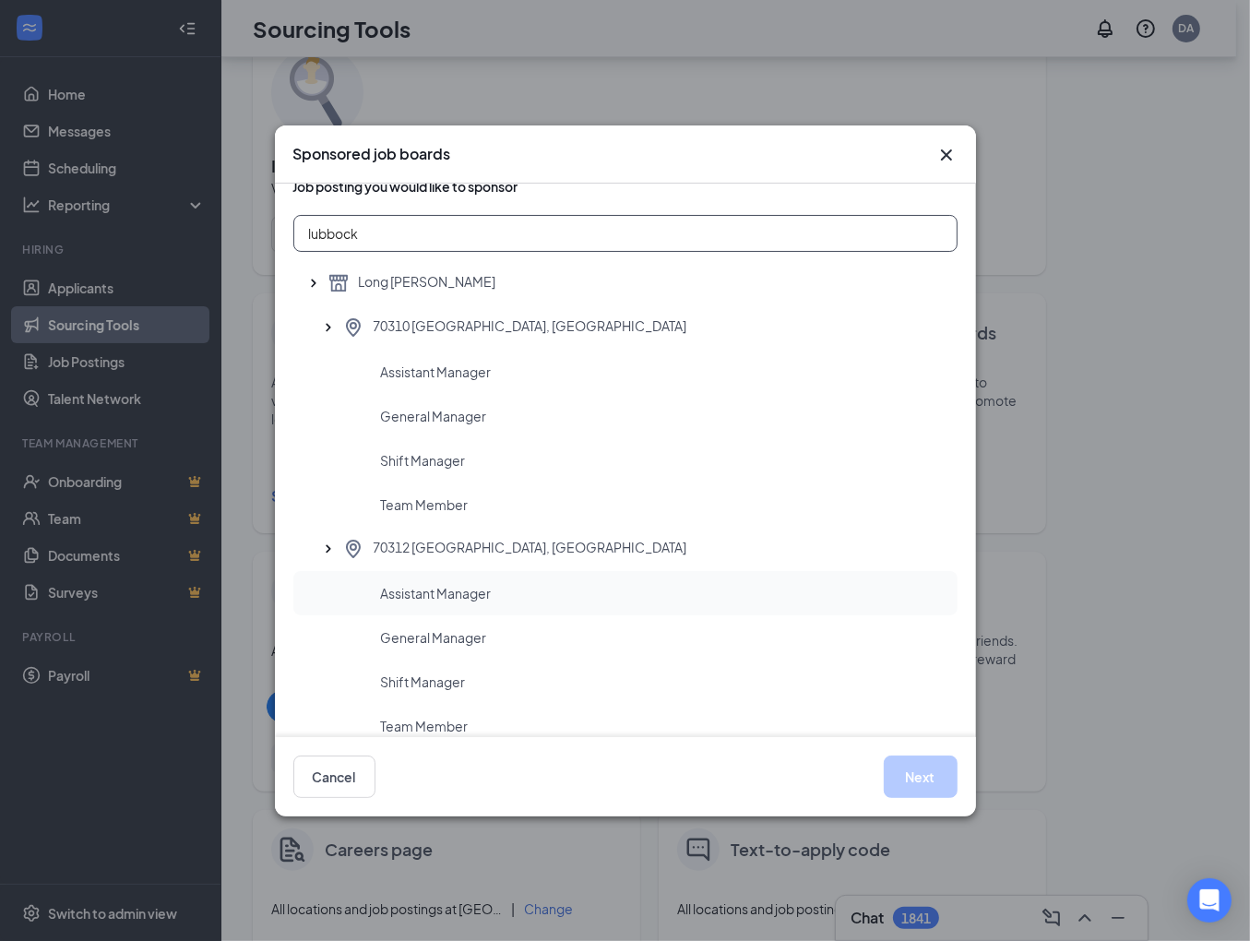
scroll to position [50, 0]
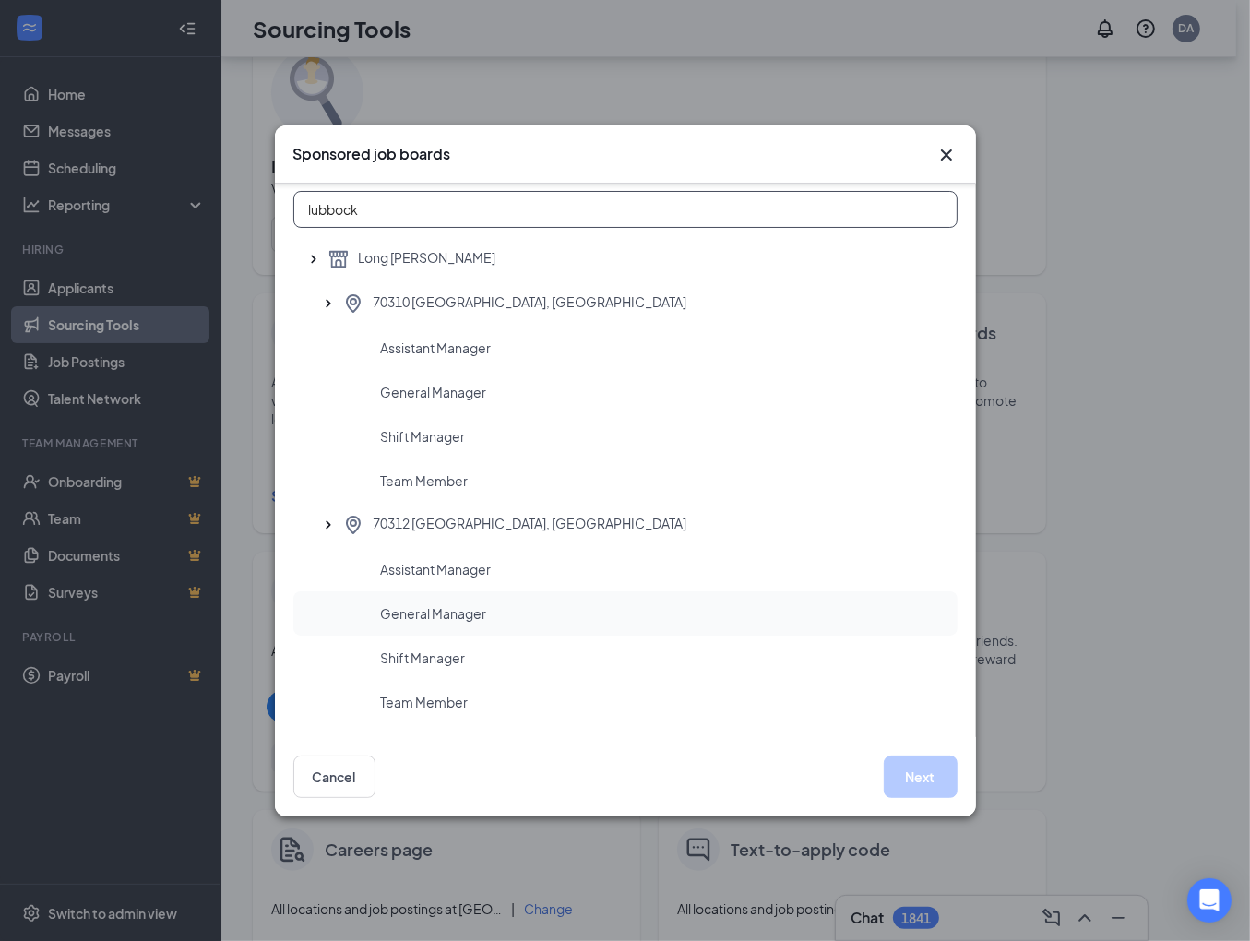
type input "lubbock"
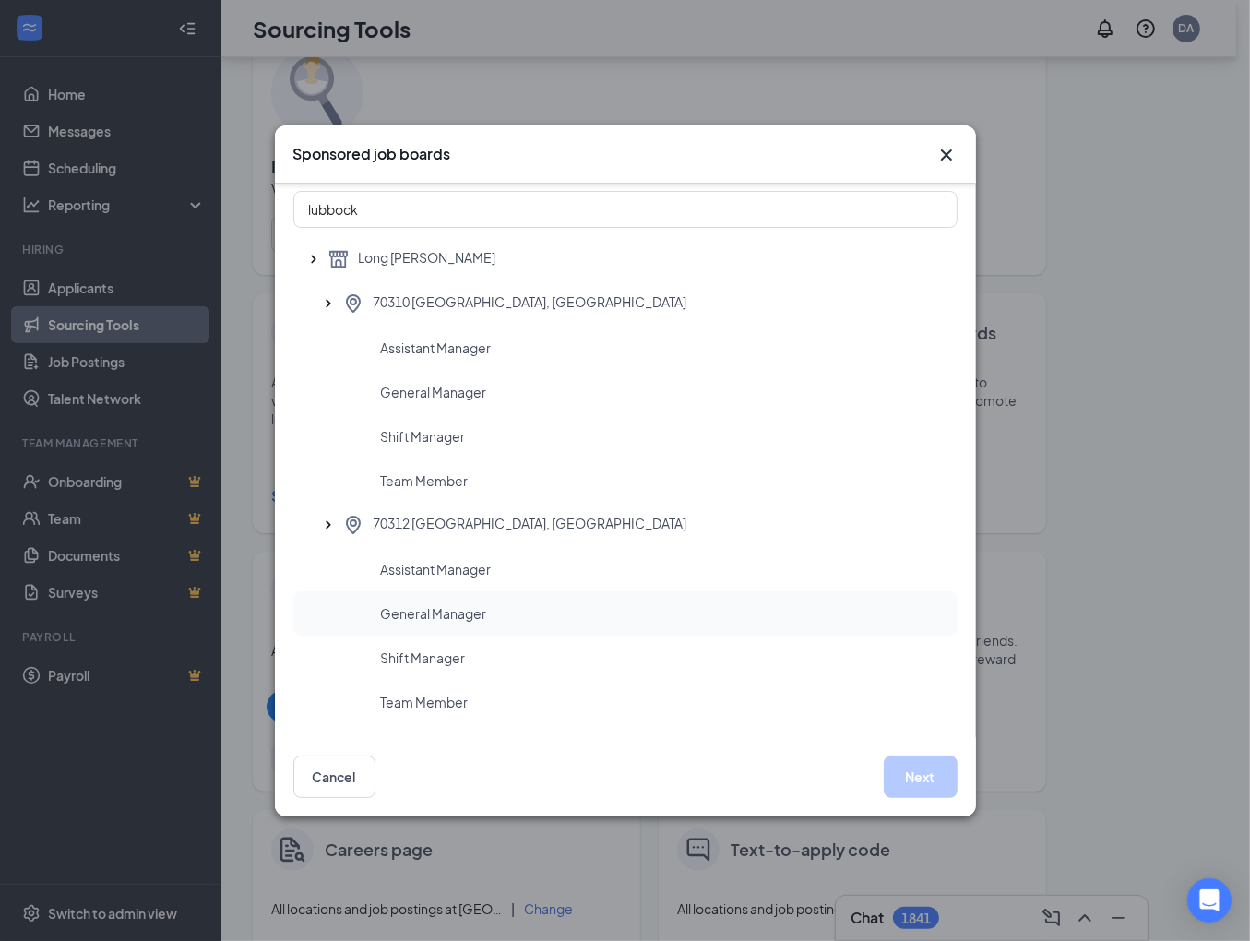
click at [487, 608] on div "General Manager" at bounding box center [662, 613] width 562 height 18
click at [895, 770] on button "Next" at bounding box center [921, 777] width 74 height 42
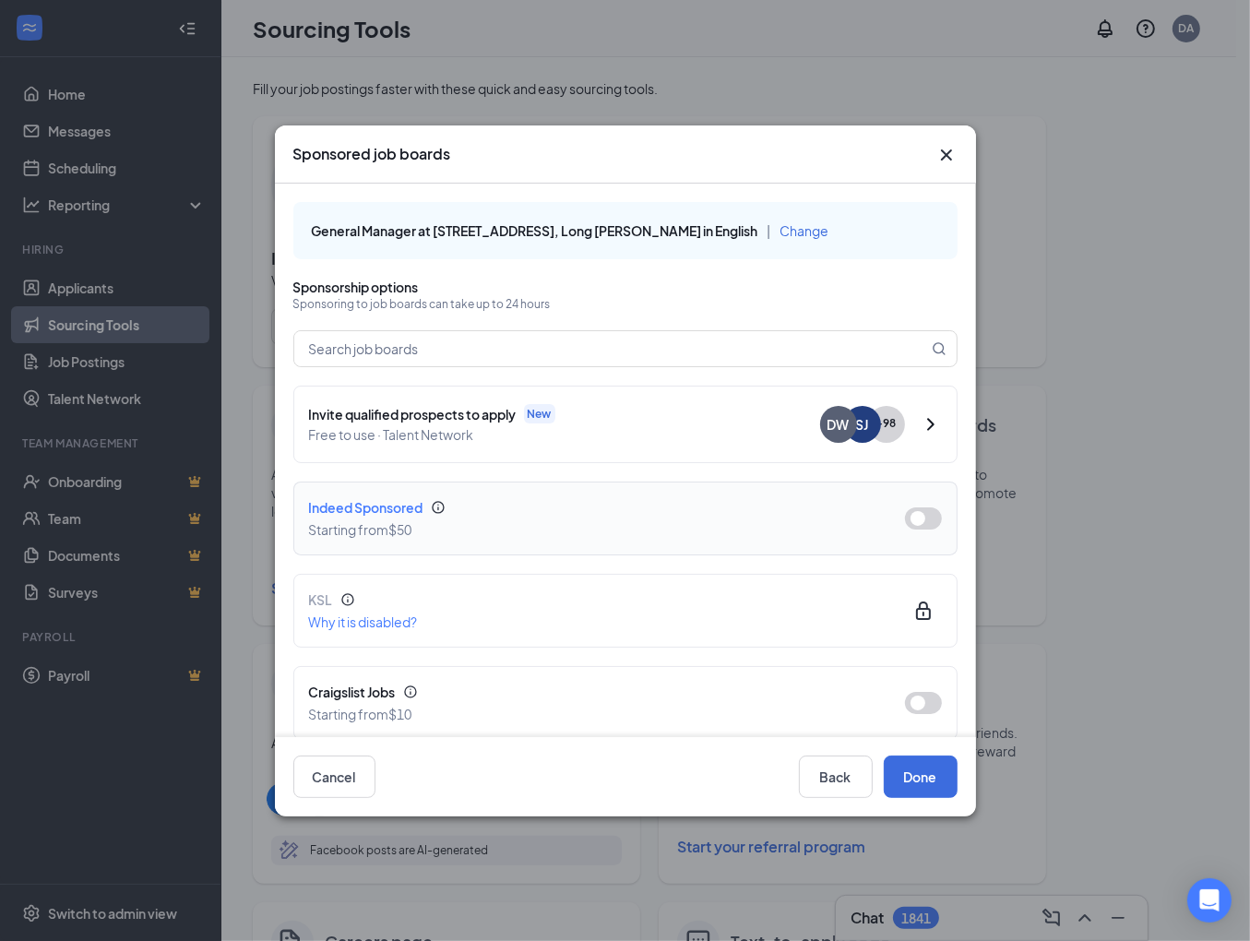
click at [914, 519] on button "button" at bounding box center [923, 519] width 37 height 22
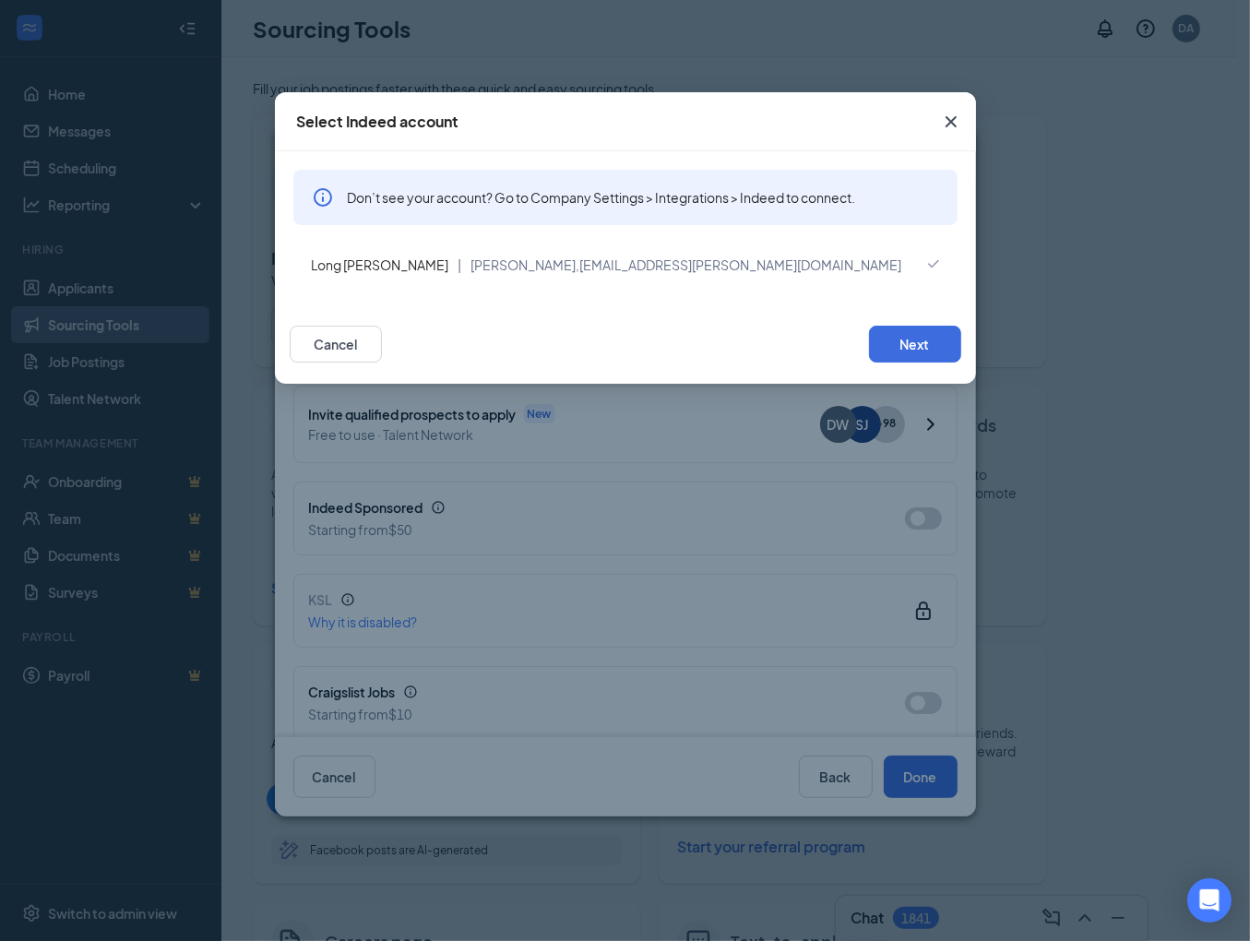
click at [886, 320] on div "Cancel Next" at bounding box center [625, 344] width 701 height 79
click at [903, 337] on button "Next" at bounding box center [915, 344] width 92 height 37
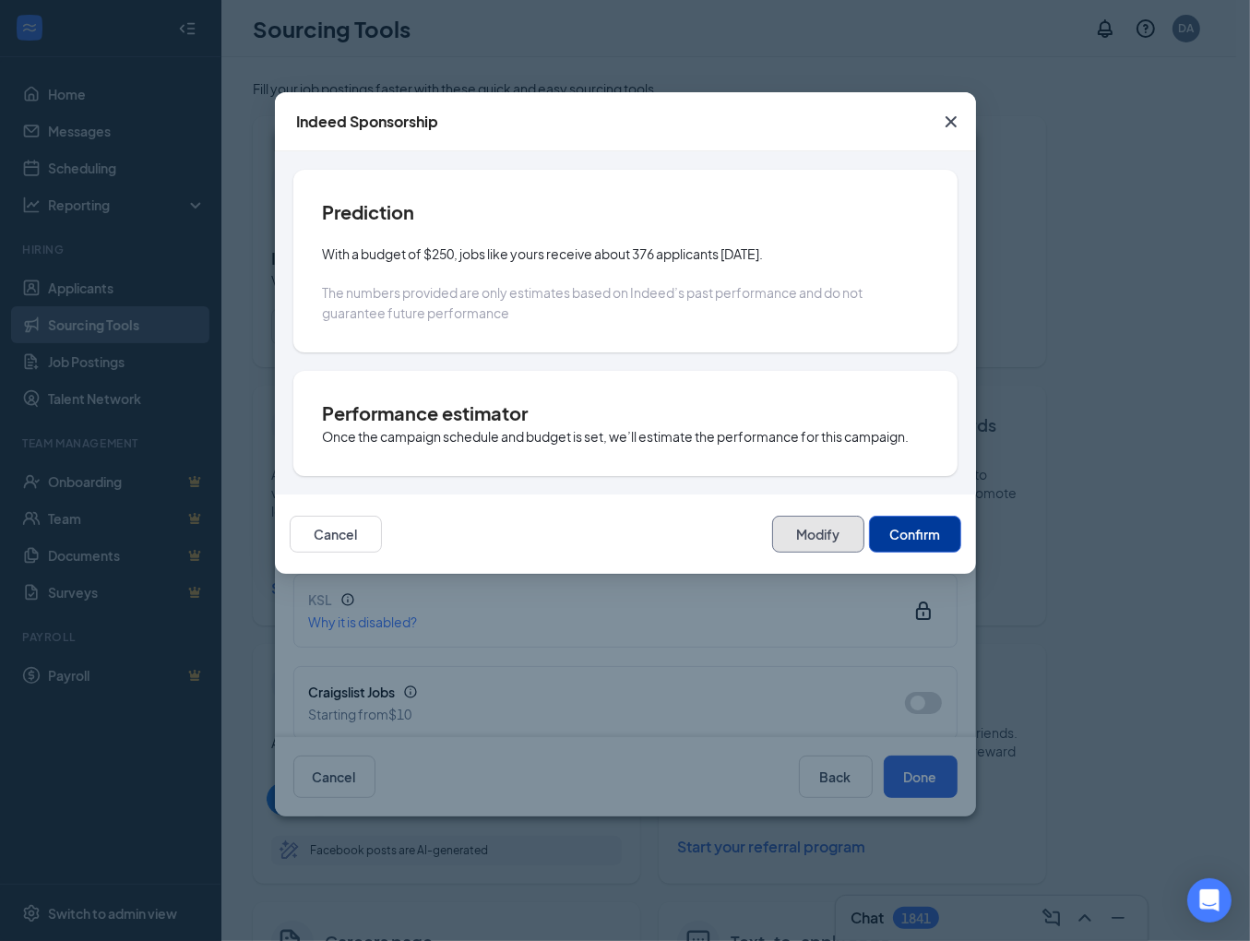
click at [834, 538] on button "Modify" at bounding box center [818, 534] width 92 height 37
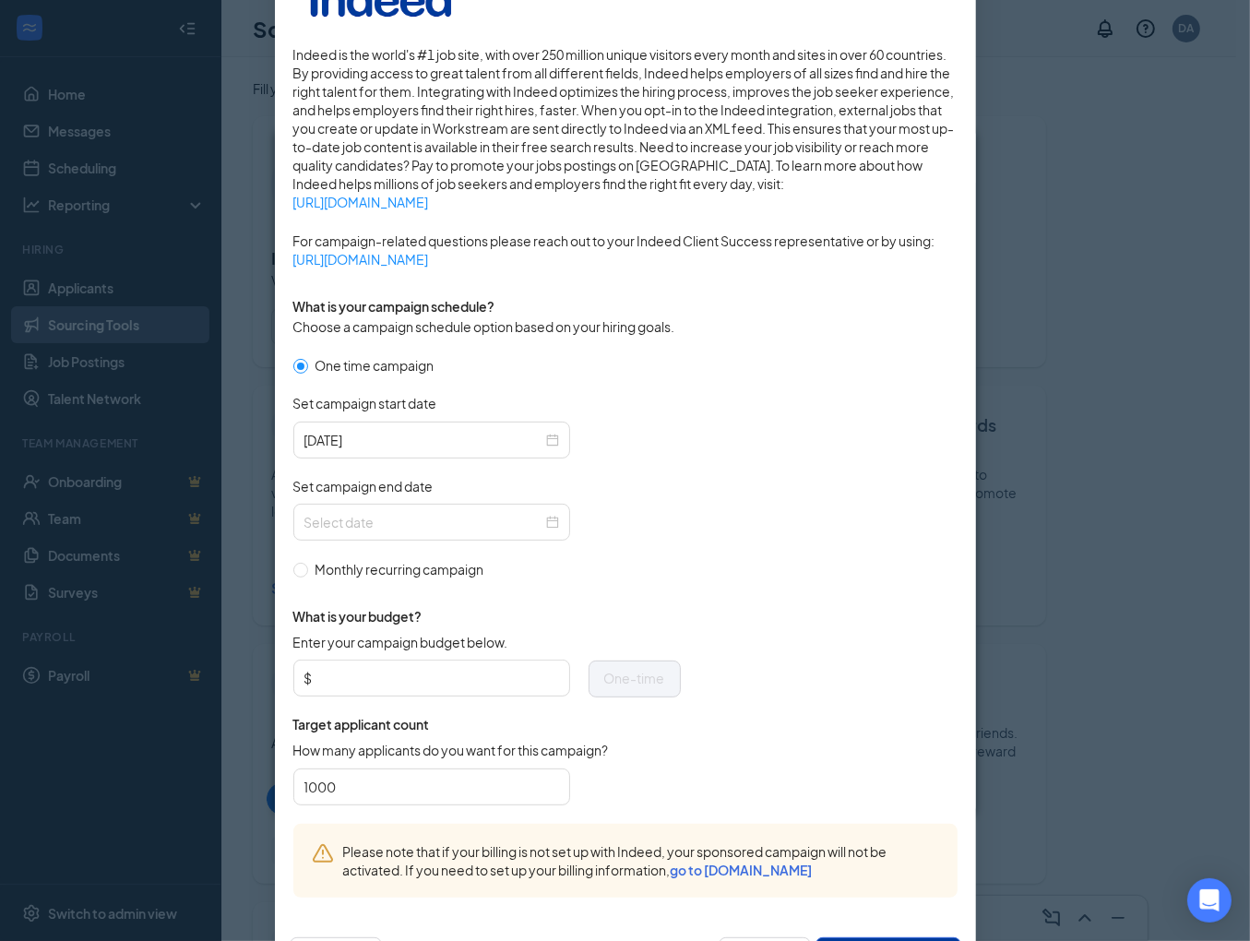
scroll to position [277, 0]
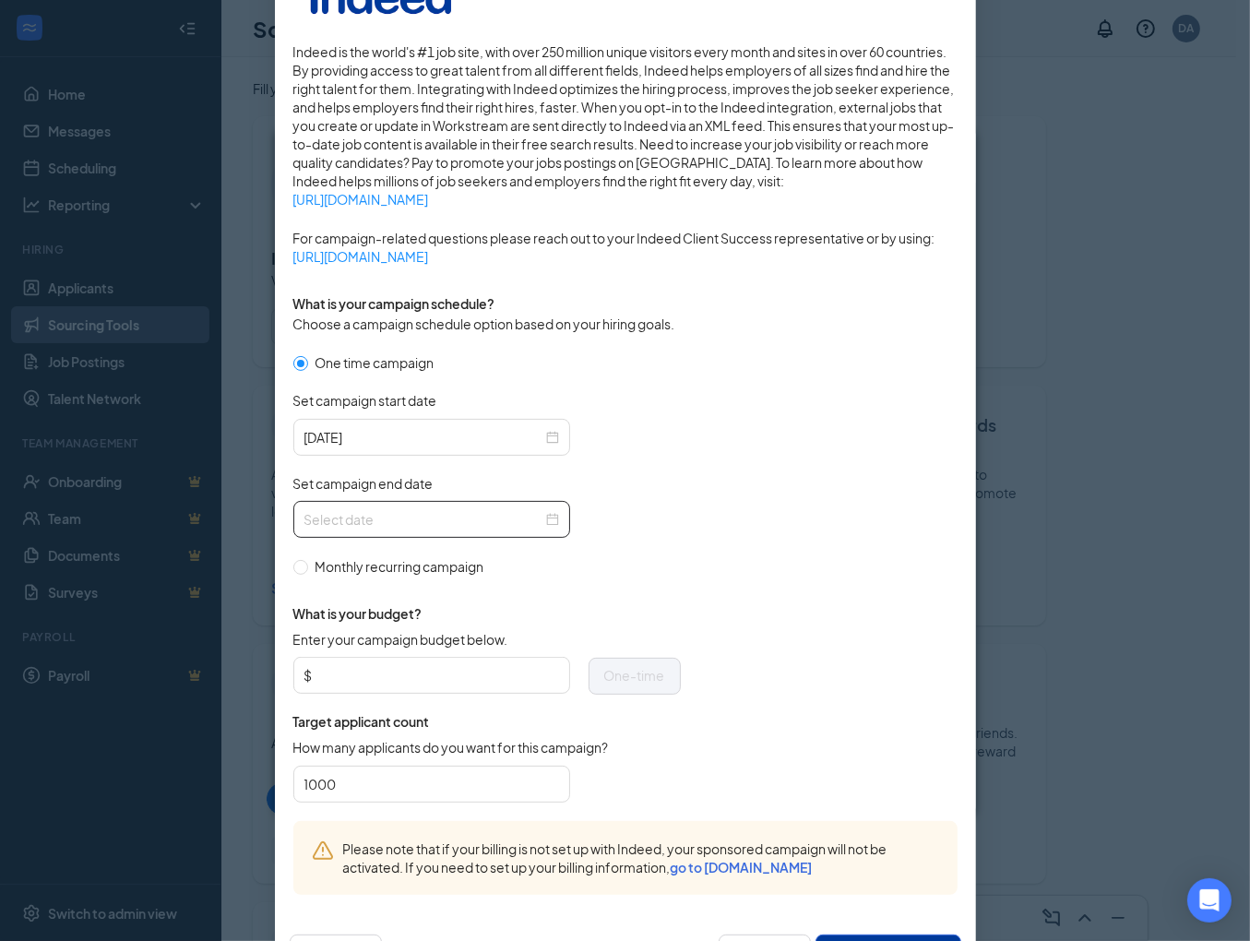
click at [543, 520] on div at bounding box center [432, 519] width 255 height 20
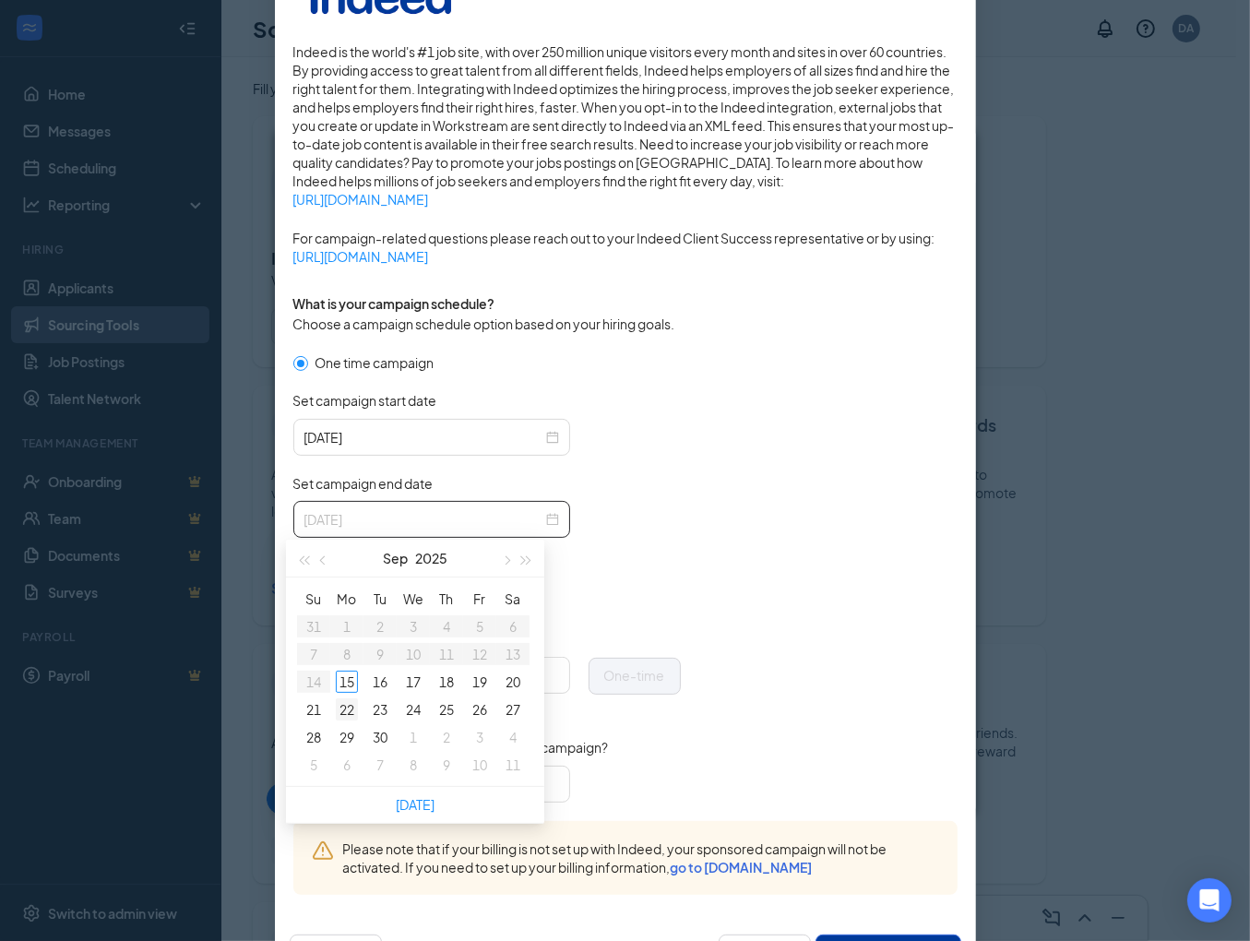
type input "[DATE]"
click at [351, 708] on div "22" at bounding box center [347, 710] width 22 height 22
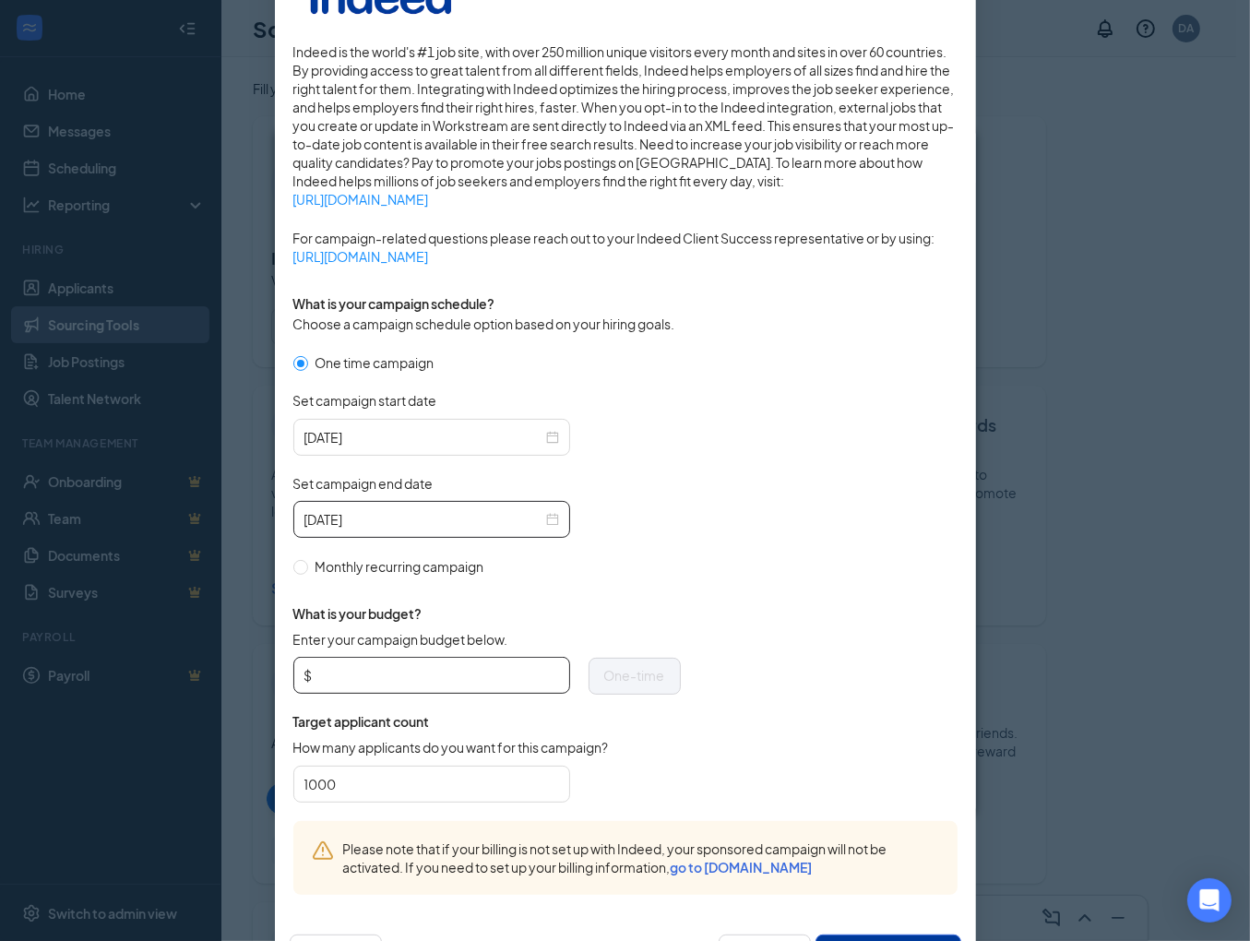
click at [370, 672] on span "$" at bounding box center [431, 675] width 277 height 37
type input "75"
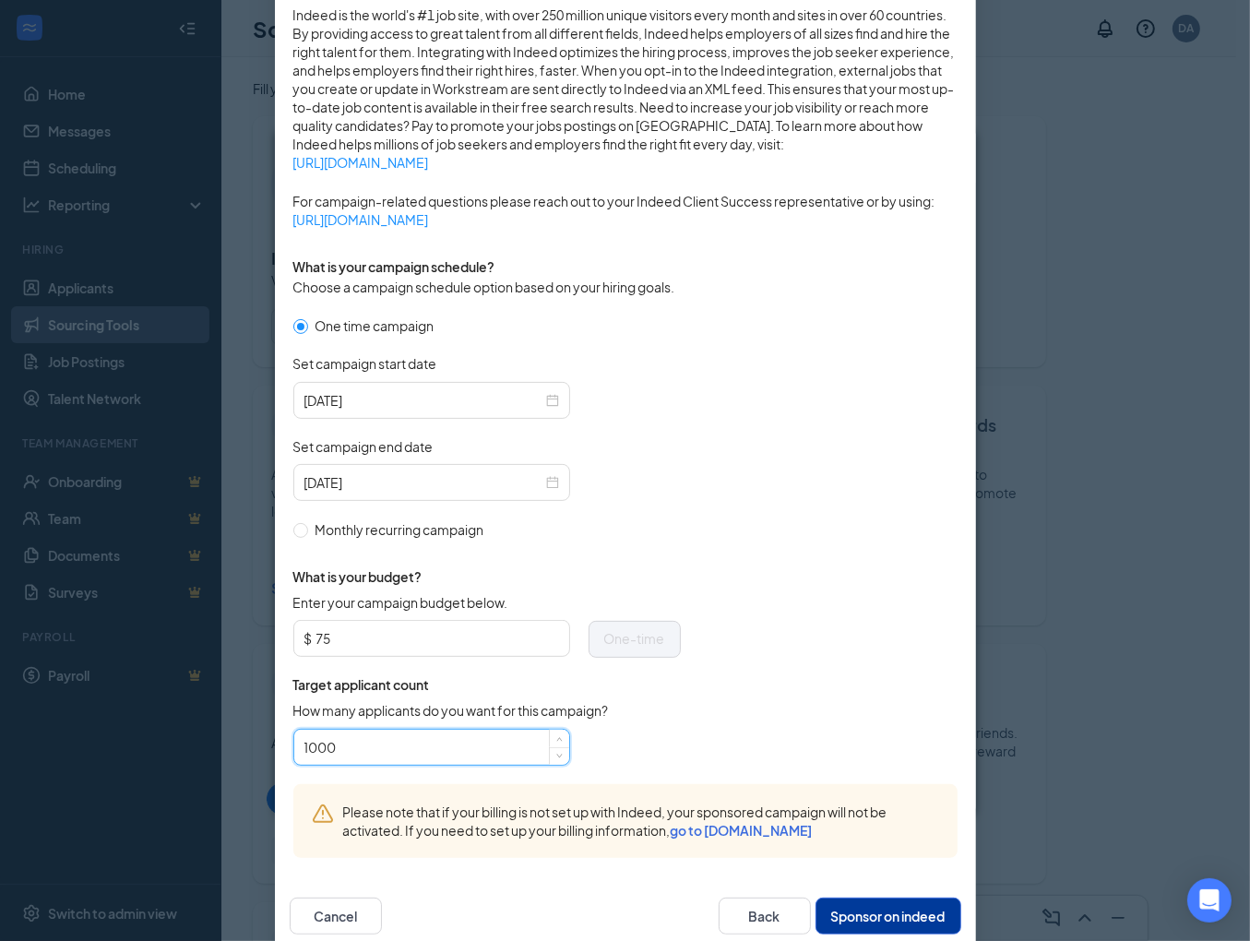
scroll to position [347, 0]
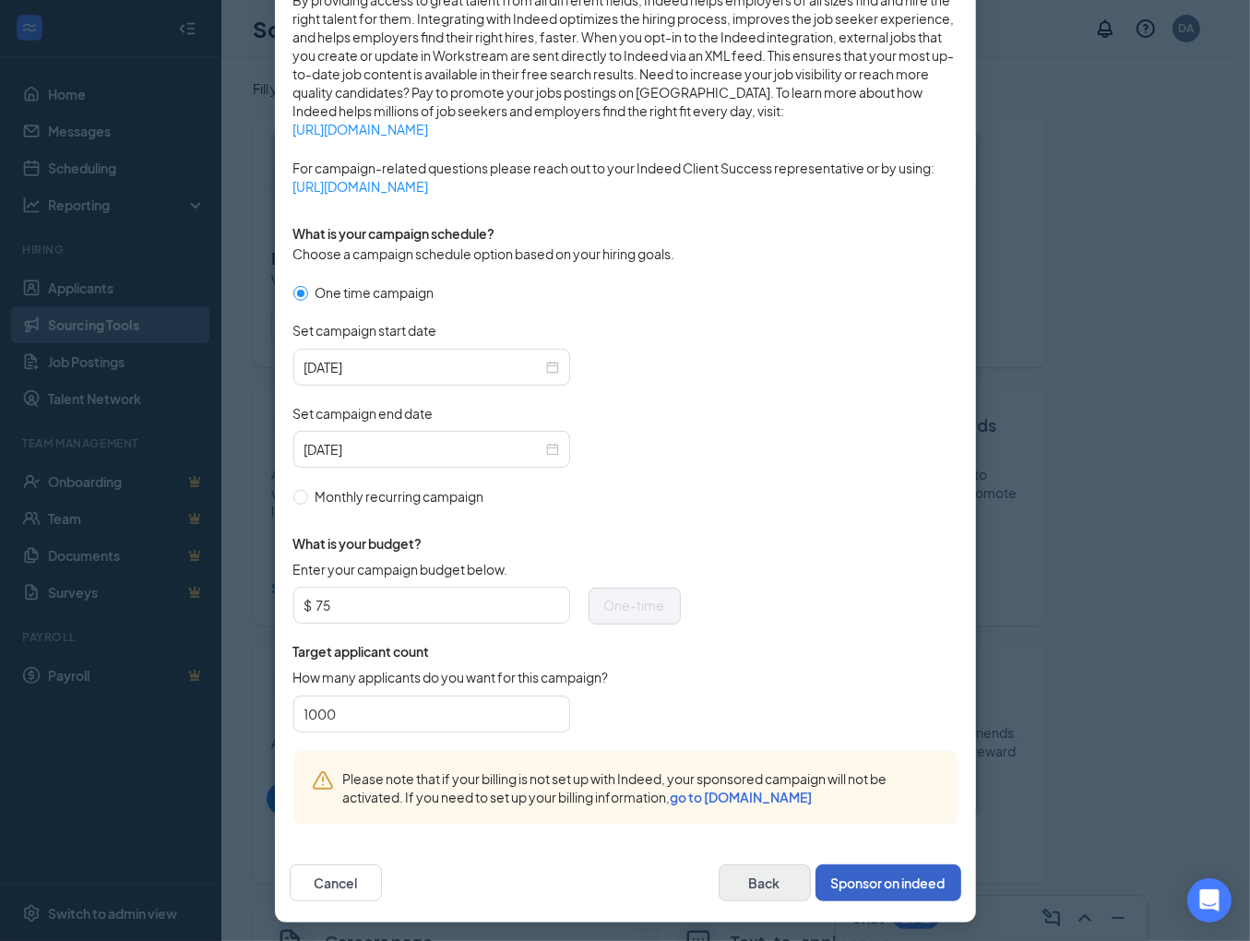
click at [831, 880] on button "Sponsor on indeed" at bounding box center [889, 883] width 146 height 37
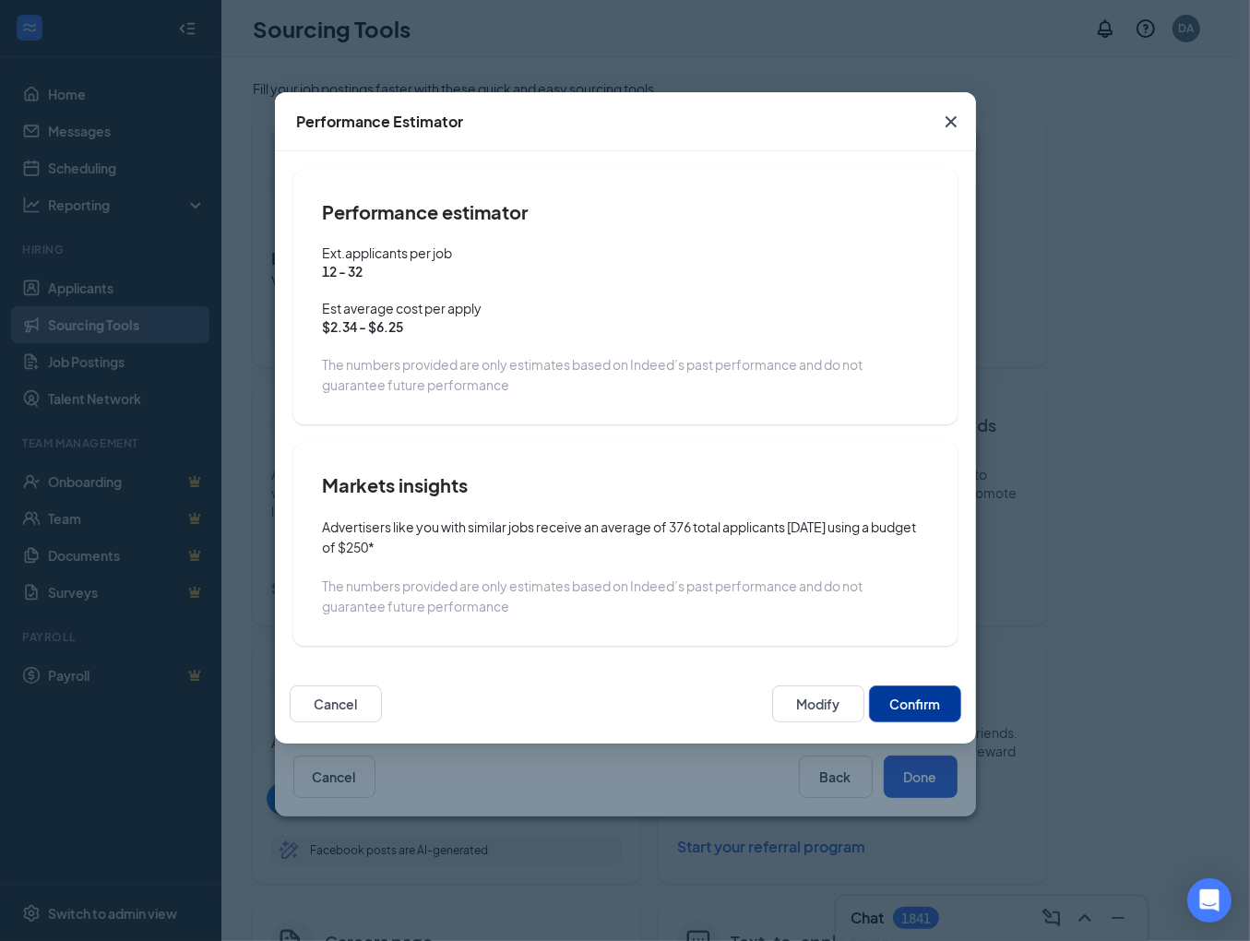
click at [904, 706] on button "Confirm" at bounding box center [915, 704] width 92 height 37
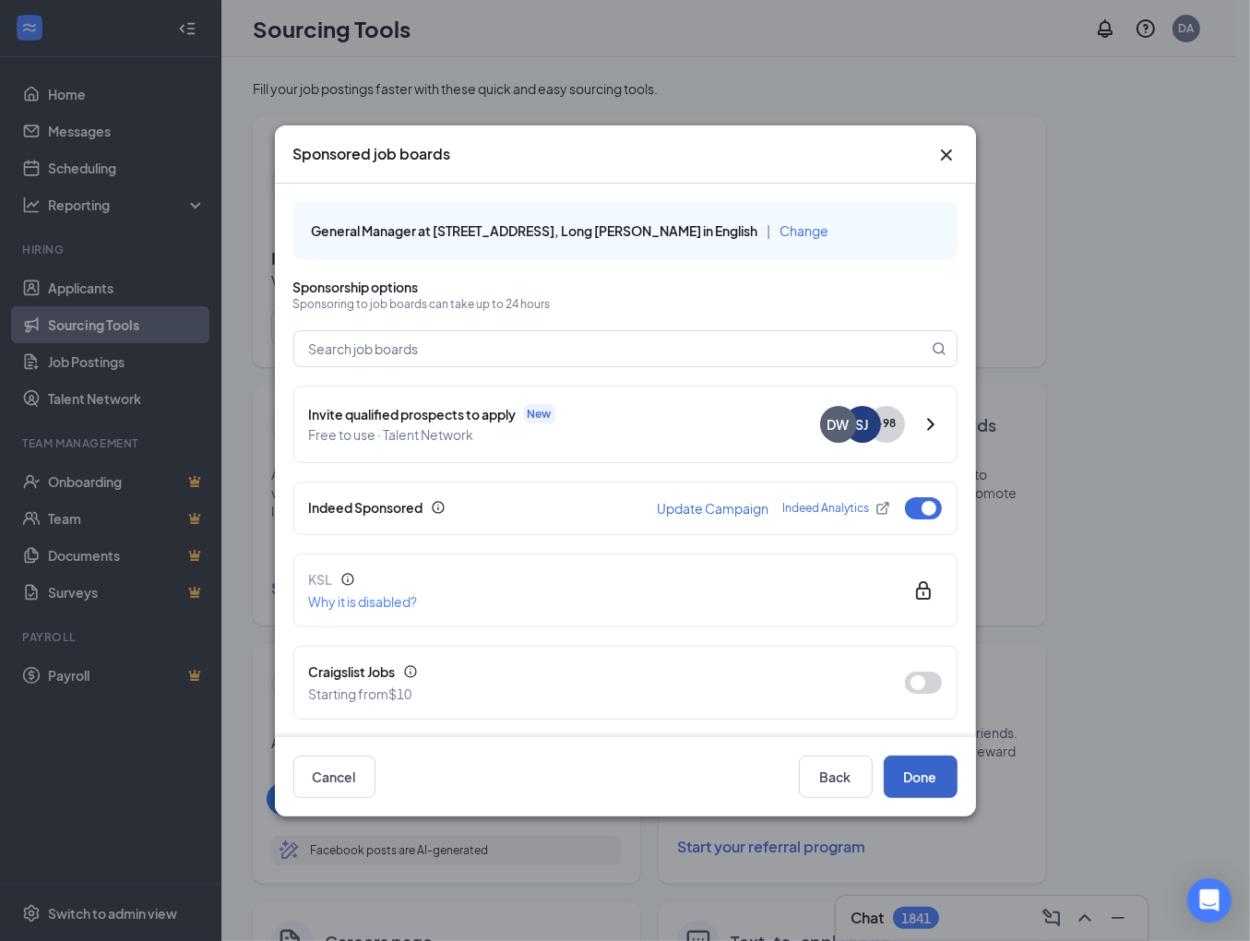
click at [924, 779] on button "Done" at bounding box center [921, 777] width 74 height 42
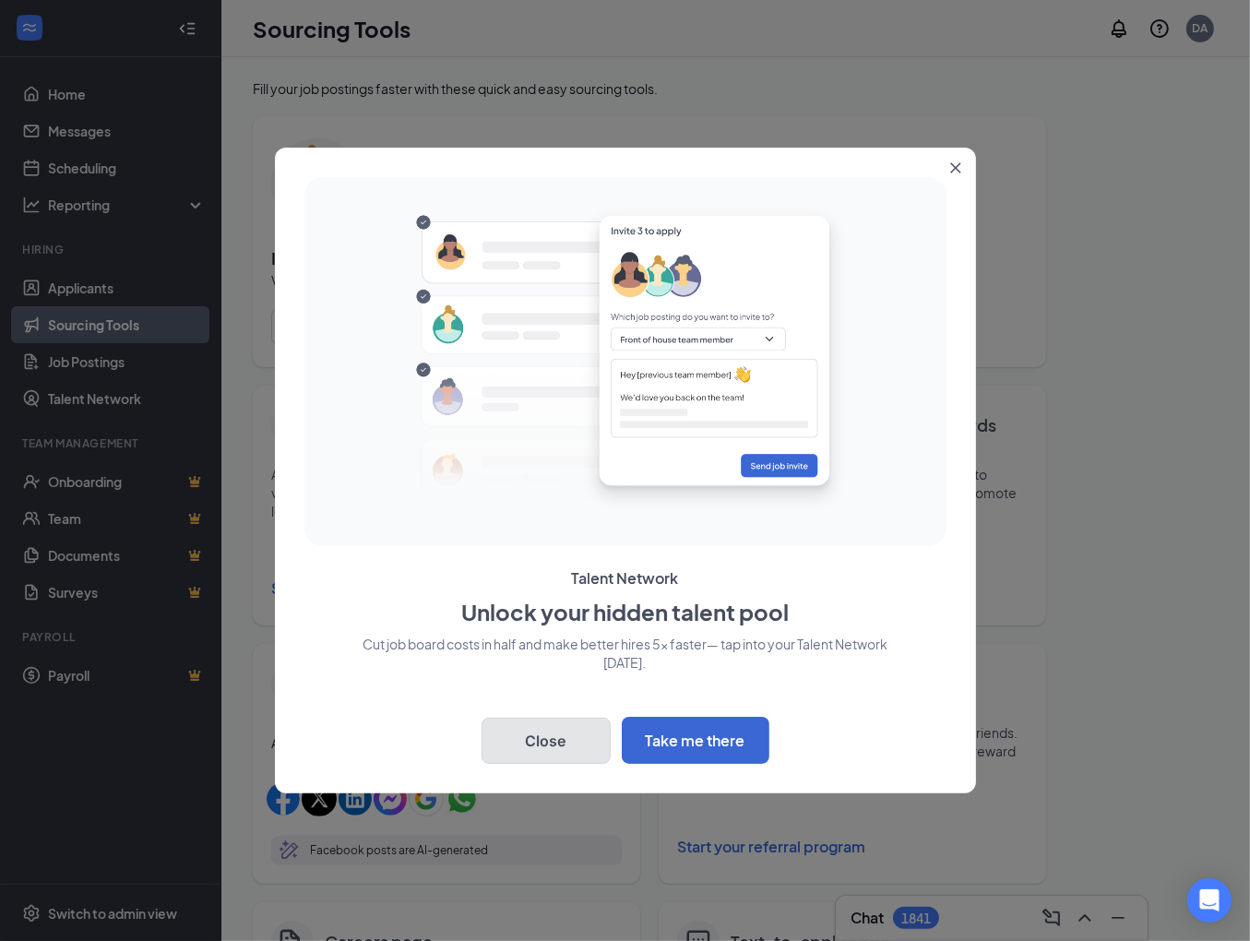
click at [553, 742] on button "Close" at bounding box center [546, 741] width 129 height 46
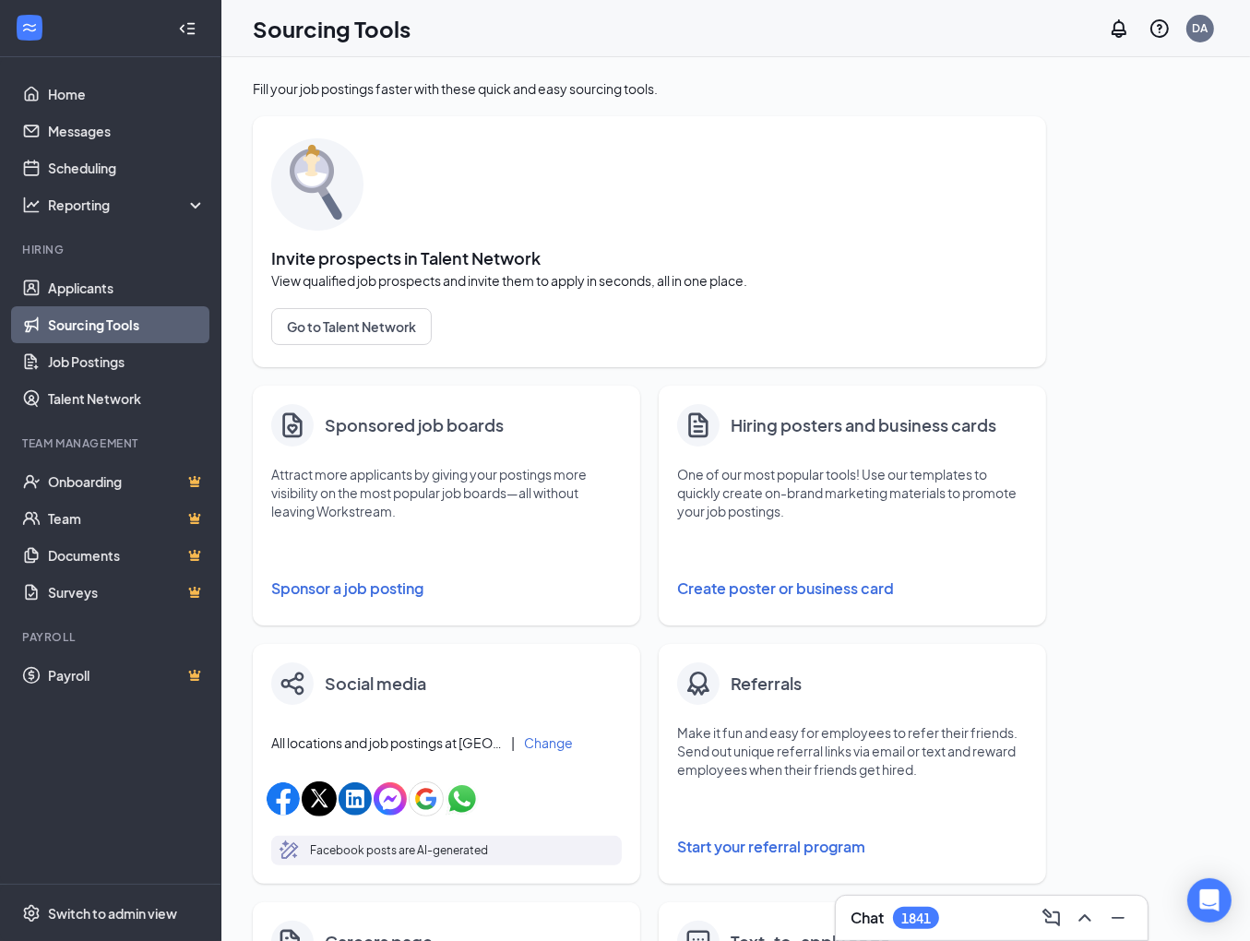
click at [87, 318] on link "Sourcing Tools" at bounding box center [127, 324] width 158 height 37
